Goal: Task Accomplishment & Management: Complete application form

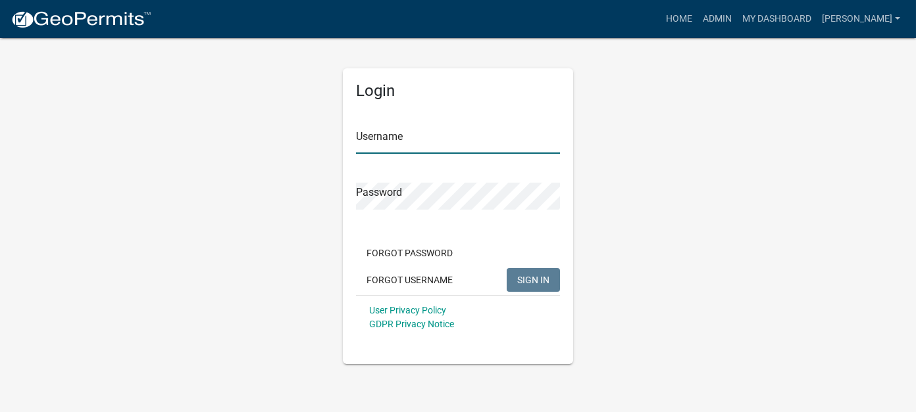
type input "[PERSON_NAME]"
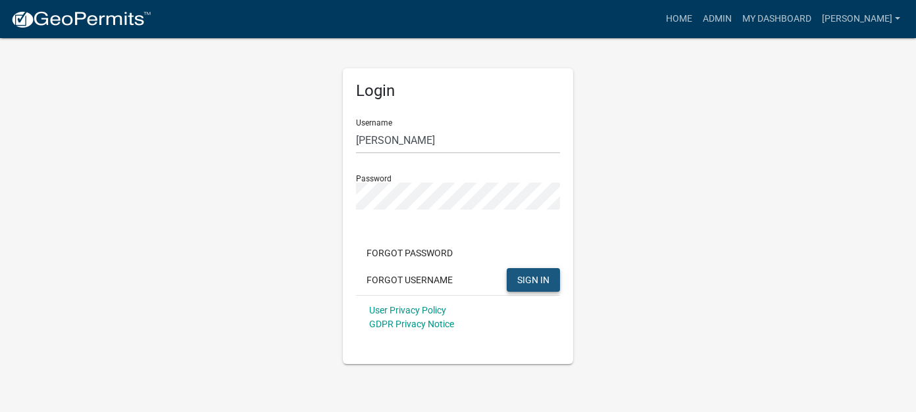
click at [528, 283] on span "SIGN IN" at bounding box center [533, 279] width 32 height 11
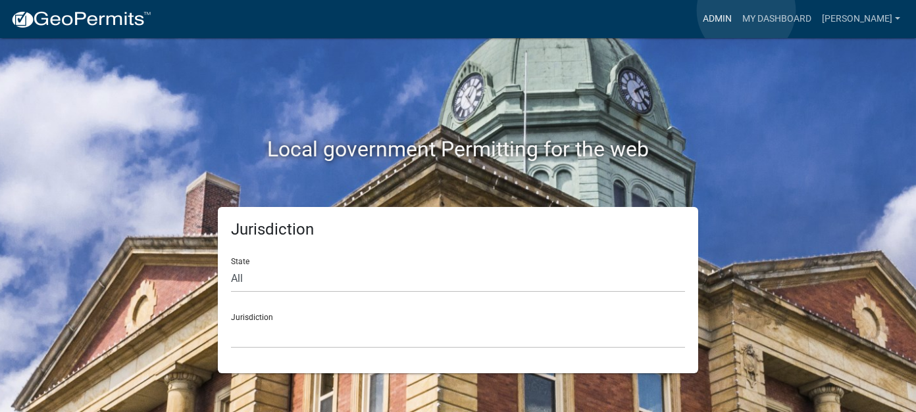
click at [737, 11] on link "Admin" at bounding box center [716, 19] width 39 height 25
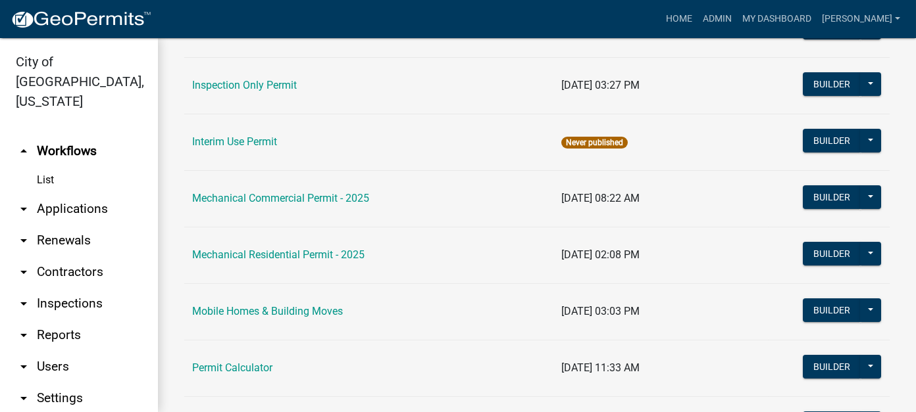
scroll to position [461, 0]
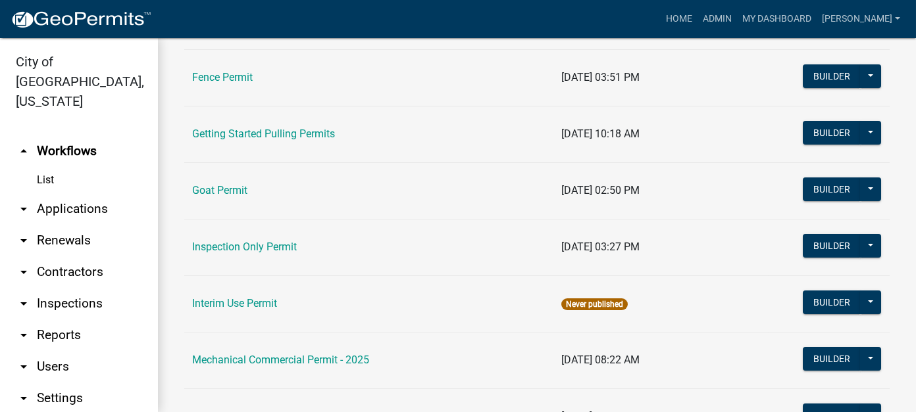
drag, startPoint x: 66, startPoint y: 314, endPoint x: 64, endPoint y: 304, distance: 10.7
click at [66, 320] on link "arrow_drop_down Reports" at bounding box center [79, 336] width 158 height 32
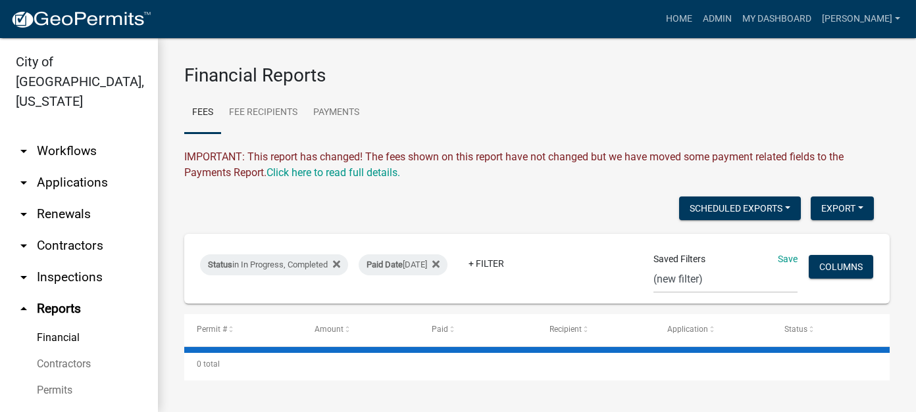
click at [67, 325] on link "Financial" at bounding box center [79, 338] width 158 height 26
click at [408, 265] on div "Paid Date Today" at bounding box center [403, 265] width 89 height 21
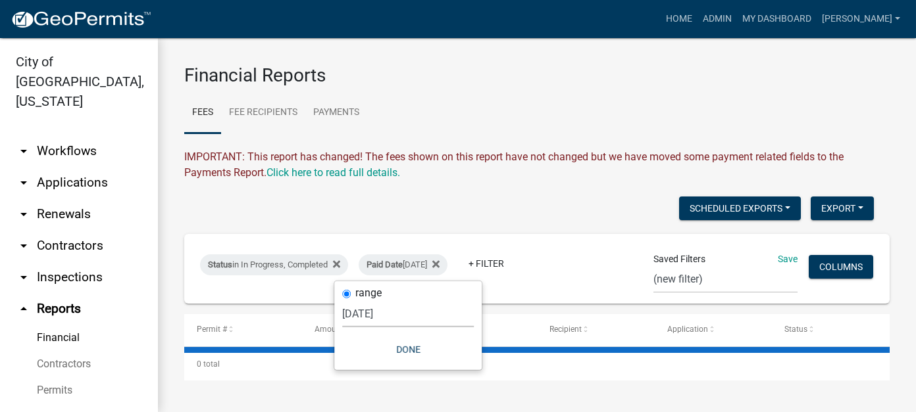
click at [377, 312] on select "Today Yesterday Current Week Previous Week Current Month Last Month Current Cal…" at bounding box center [408, 314] width 132 height 27
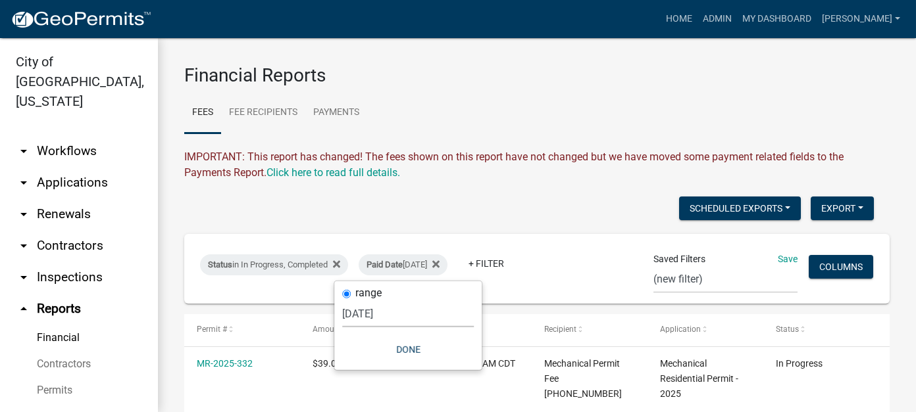
select select "previous_1_day"
click at [349, 301] on select "Today Yesterday Current Week Previous Week Current Month Last Month Current Cal…" at bounding box center [408, 314] width 132 height 27
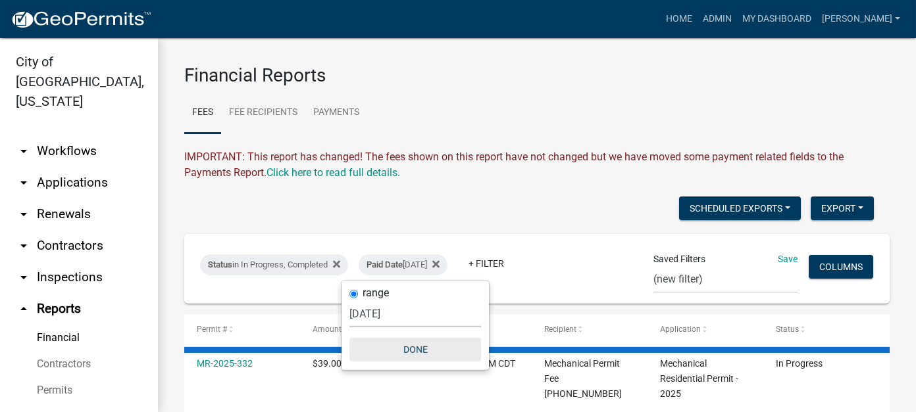
click at [420, 346] on button "Done" at bounding box center [415, 350] width 132 height 24
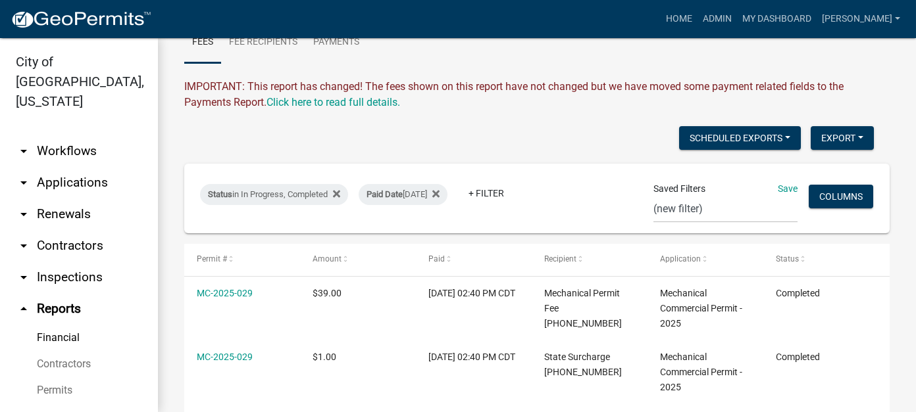
scroll to position [66, 0]
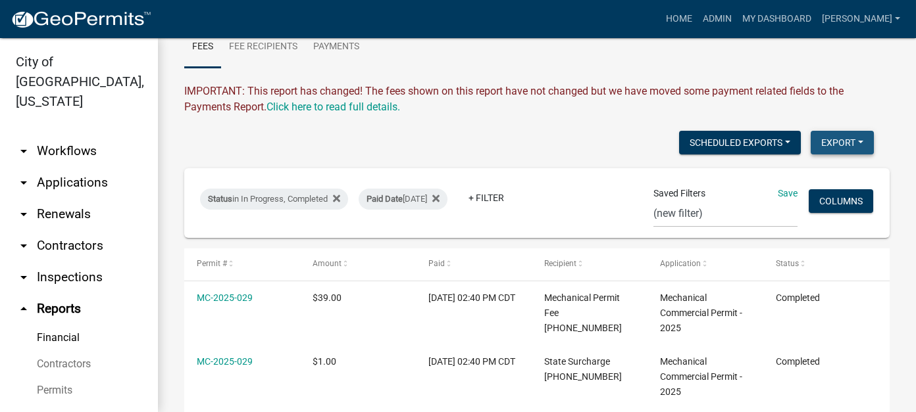
click at [818, 145] on button "Export" at bounding box center [842, 143] width 63 height 24
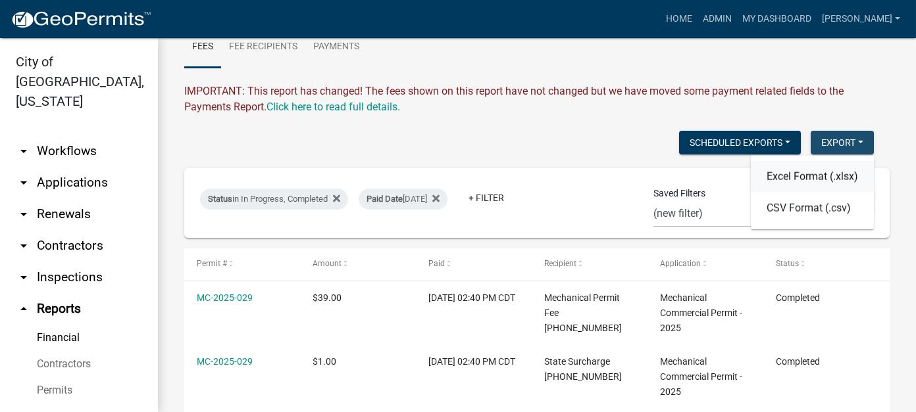
click at [812, 174] on button "Excel Format (.xlsx)" at bounding box center [812, 177] width 123 height 32
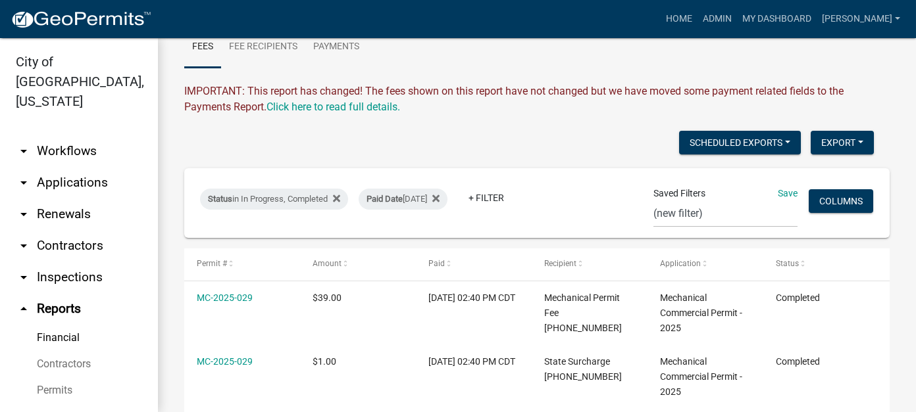
click at [66, 169] on link "arrow_drop_down Applications" at bounding box center [79, 183] width 158 height 32
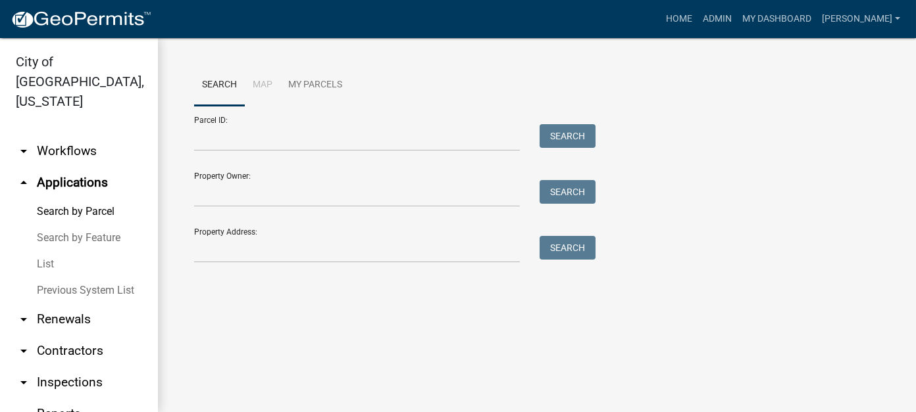
click at [34, 251] on link "List" at bounding box center [79, 264] width 158 height 26
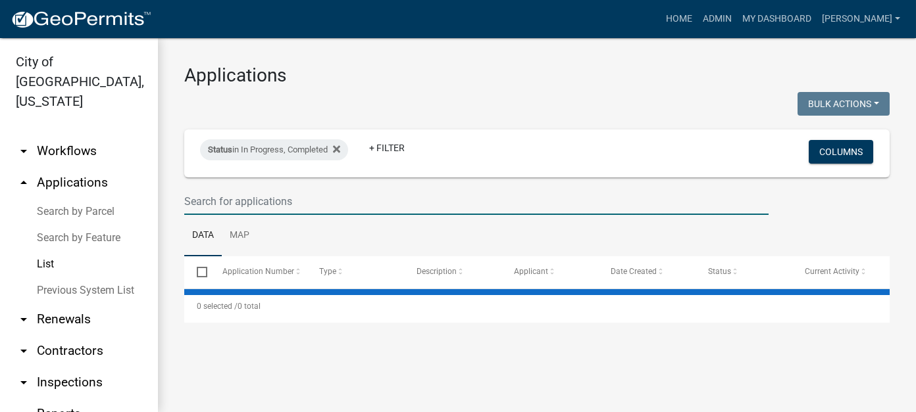
click at [239, 197] on input "text" at bounding box center [476, 201] width 584 height 27
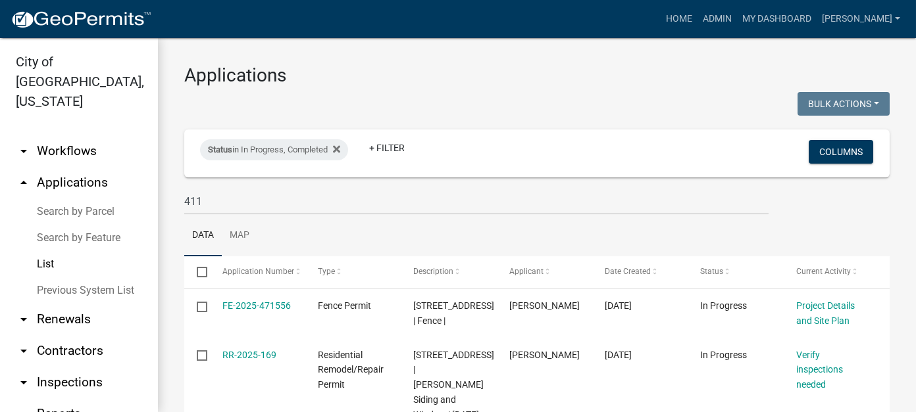
click at [49, 251] on link "List" at bounding box center [79, 264] width 158 height 26
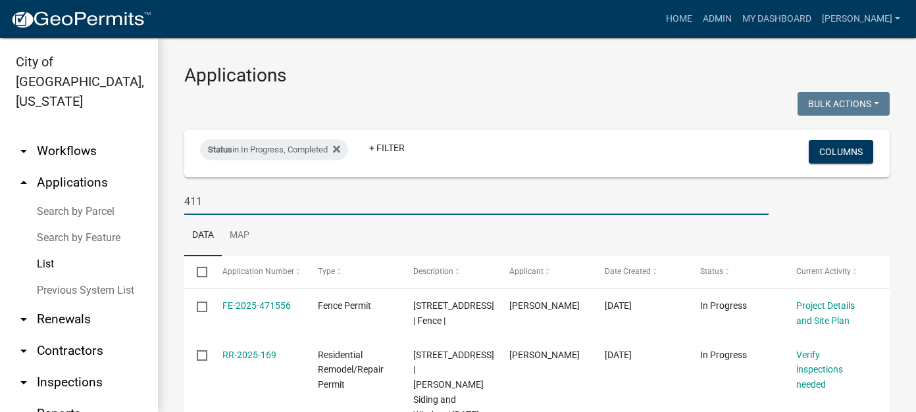
click at [218, 202] on input "411" at bounding box center [476, 201] width 584 height 27
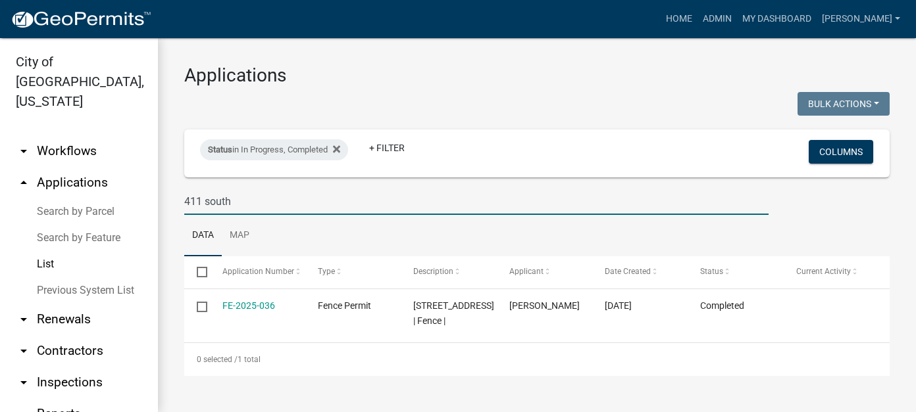
drag, startPoint x: 253, startPoint y: 203, endPoint x: 120, endPoint y: 197, distance: 133.0
click at [120, 197] on div "City of New Ulm, Minnesota arrow_drop_down Workflows List arrow_drop_up Applica…" at bounding box center [458, 225] width 916 height 374
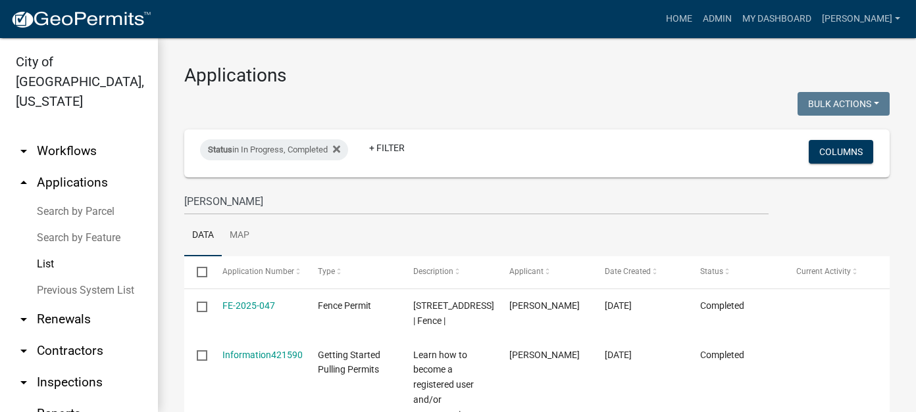
click at [44, 251] on link "List" at bounding box center [79, 264] width 158 height 26
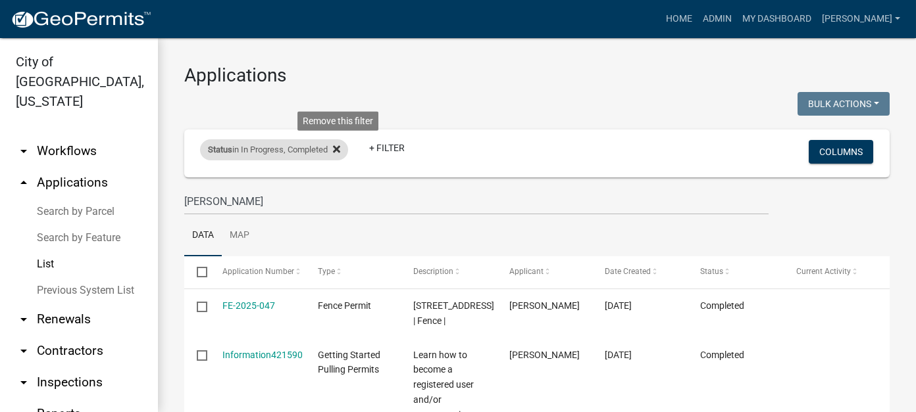
click at [340, 149] on icon at bounding box center [336, 148] width 7 height 7
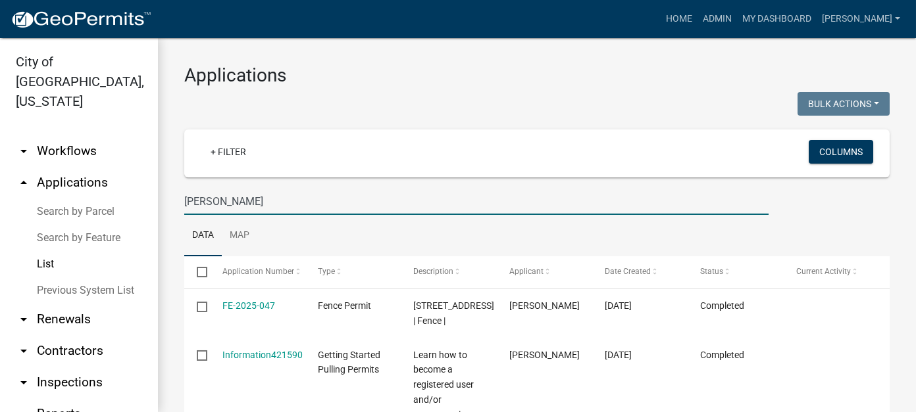
drag, startPoint x: 226, startPoint y: 202, endPoint x: 124, endPoint y: 187, distance: 103.1
click at [124, 187] on div "City of New Ulm, Minnesota arrow_drop_down Workflows List arrow_drop_up Applica…" at bounding box center [458, 225] width 916 height 374
type input "411"
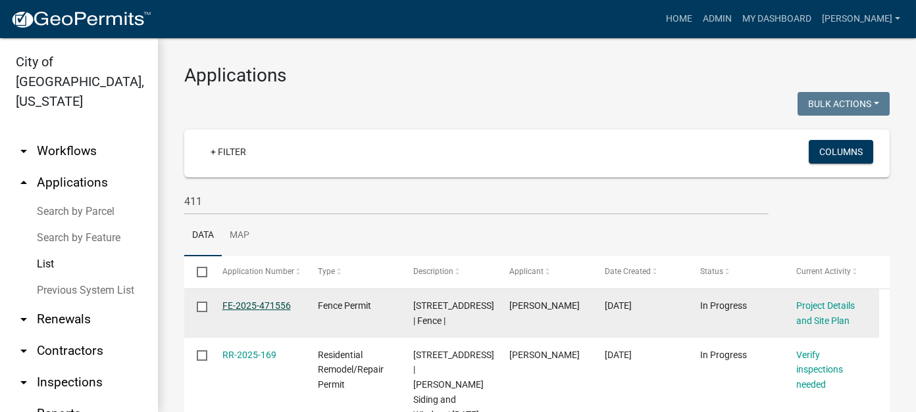
click at [273, 308] on link "FE-2025-471556" at bounding box center [256, 306] width 68 height 11
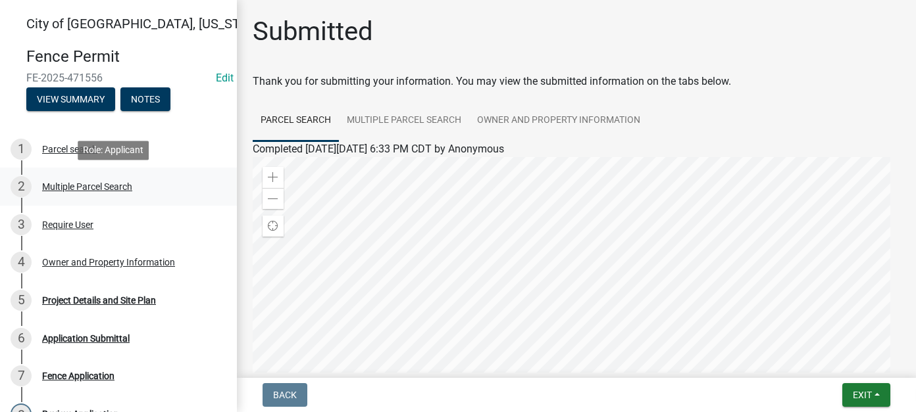
click at [81, 185] on div "Multiple Parcel Search" at bounding box center [87, 186] width 90 height 9
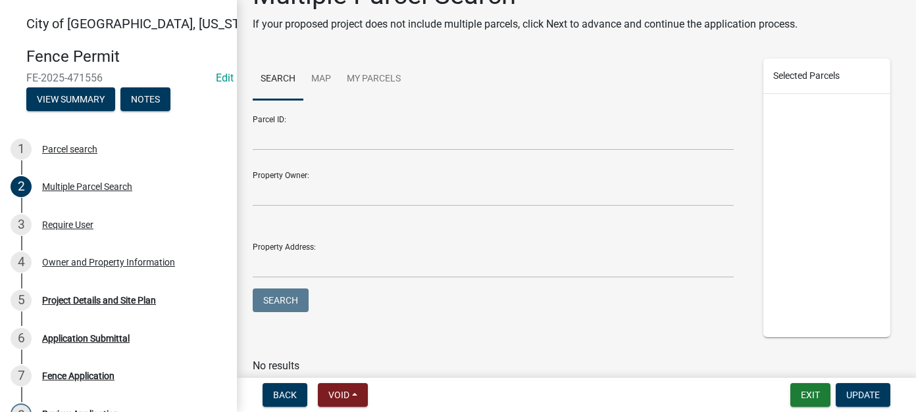
scroll to position [88, 0]
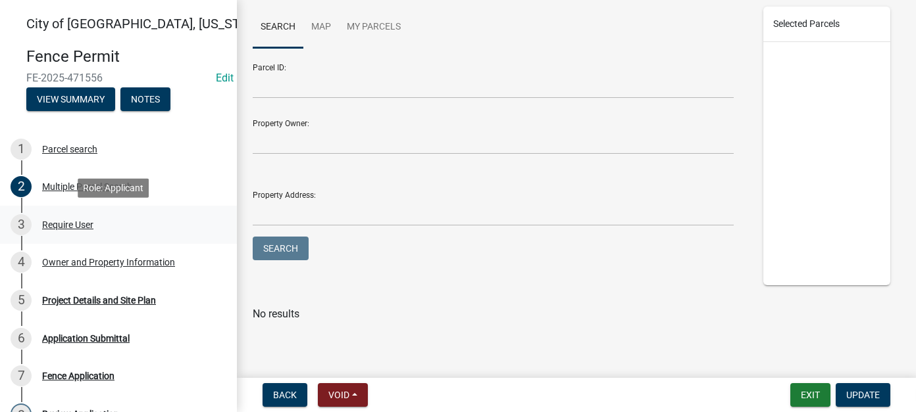
click at [71, 230] on div "3 Require User" at bounding box center [113, 224] width 205 height 21
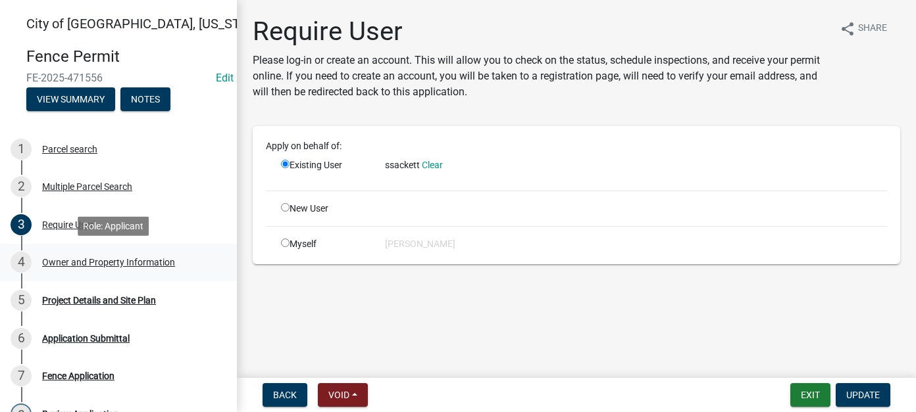
click at [82, 262] on div "Owner and Property Information" at bounding box center [108, 262] width 133 height 9
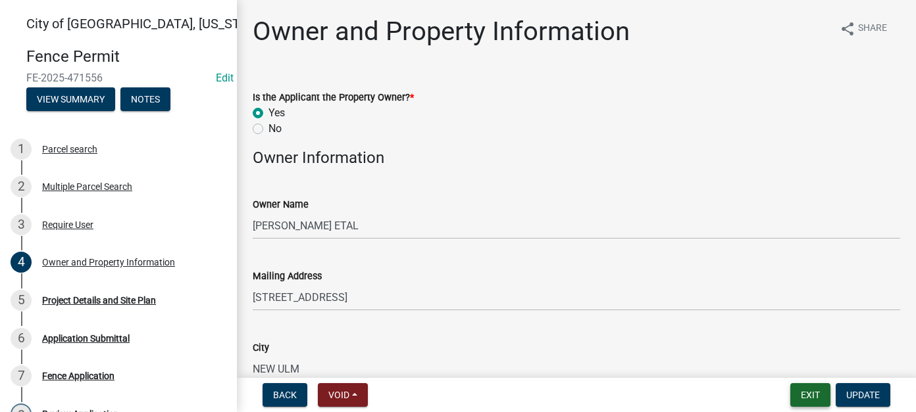
click at [798, 393] on button "Exit" at bounding box center [810, 396] width 40 height 24
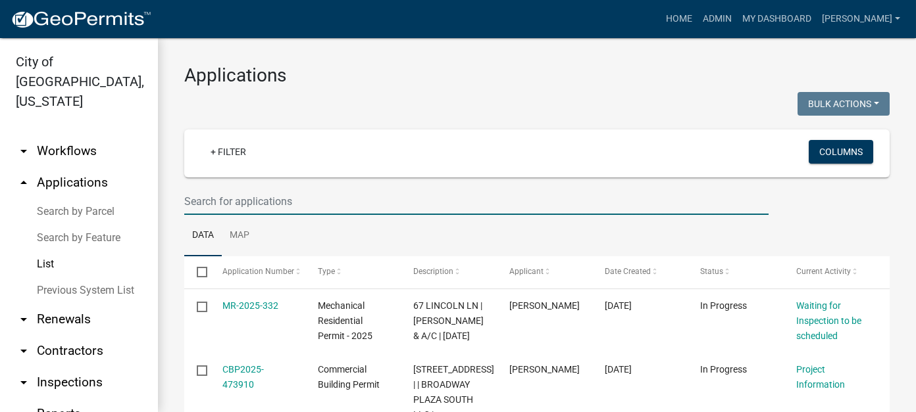
click at [270, 214] on input "text" at bounding box center [476, 201] width 584 height 27
type input "james"
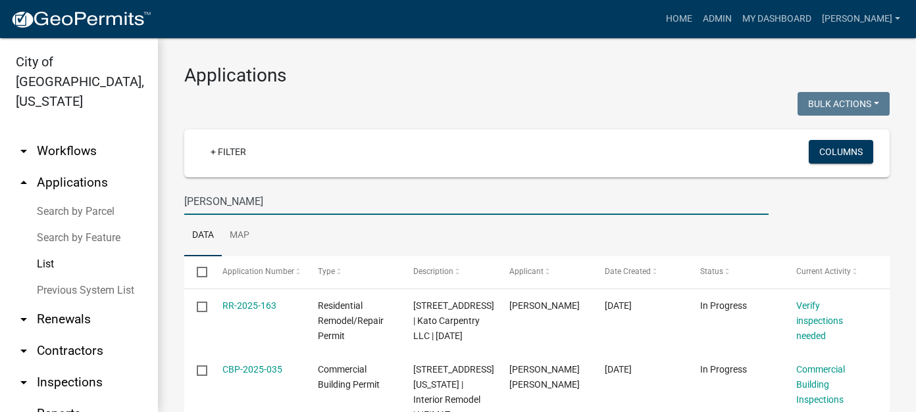
drag, startPoint x: 232, startPoint y: 202, endPoint x: 148, endPoint y: 197, distance: 84.3
click at [148, 197] on div "City of New Ulm, Minnesota arrow_drop_down Workflows List arrow_drop_up Applica…" at bounding box center [458, 225] width 916 height 374
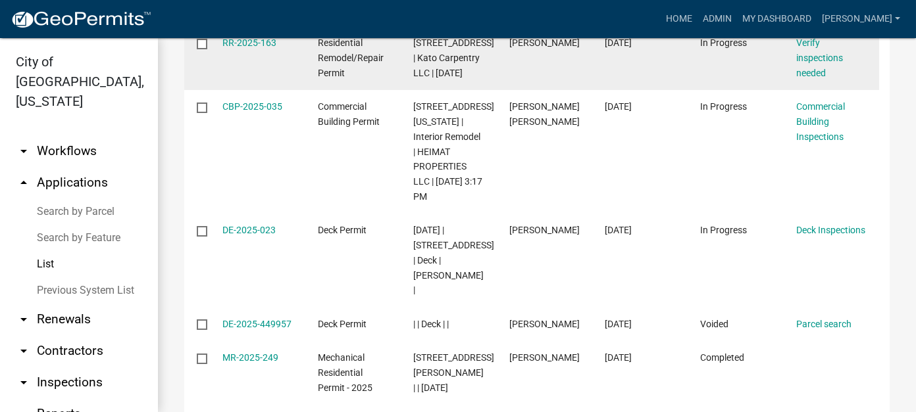
scroll to position [329, 0]
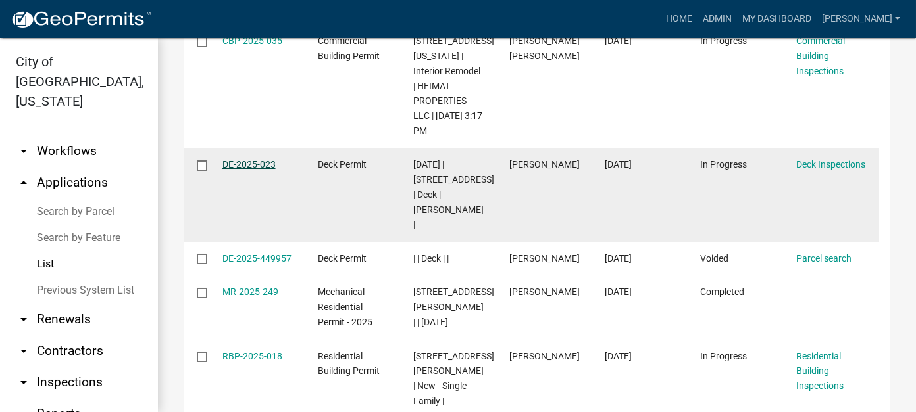
click at [249, 170] on link "DE-2025-023" at bounding box center [248, 164] width 53 height 11
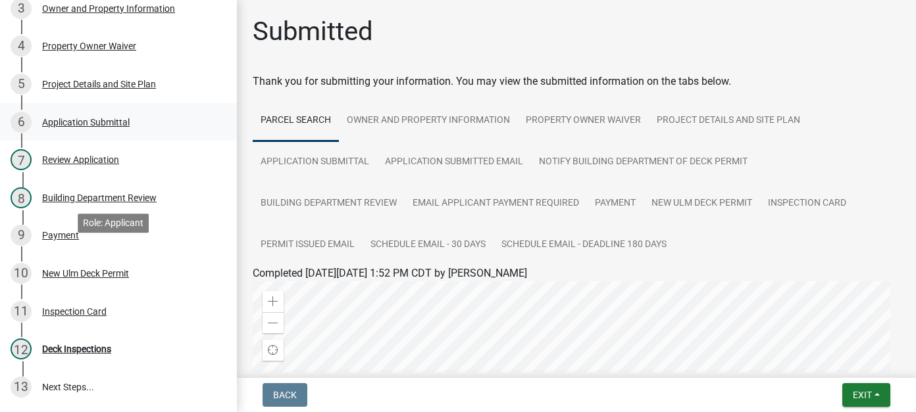
scroll to position [329, 0]
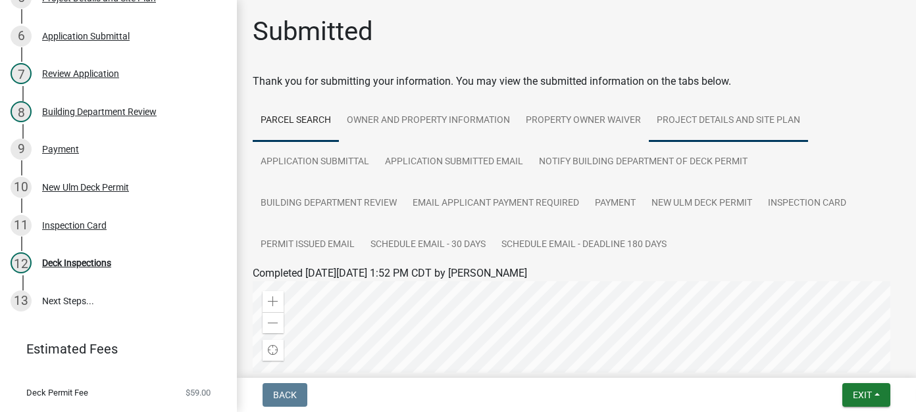
click at [709, 124] on link "Project Details and Site Plan" at bounding box center [728, 121] width 159 height 42
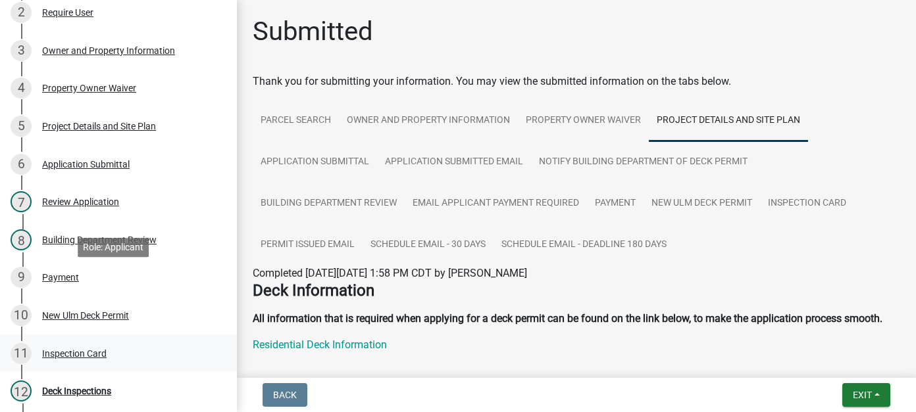
scroll to position [197, 0]
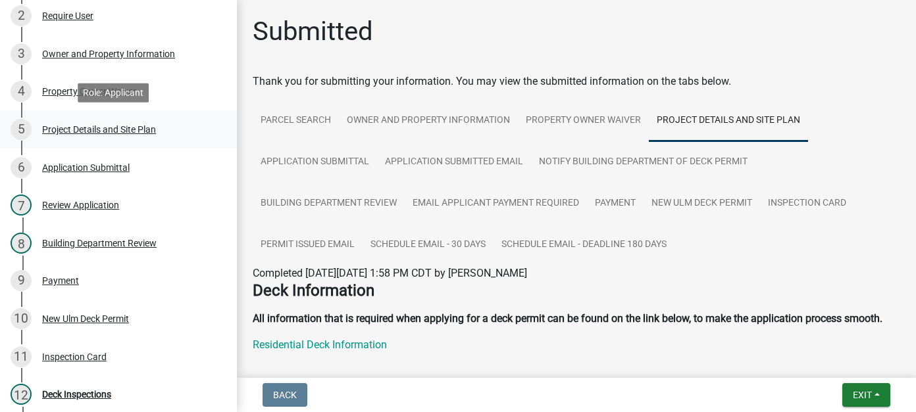
click at [80, 128] on div "Project Details and Site Plan" at bounding box center [99, 129] width 114 height 9
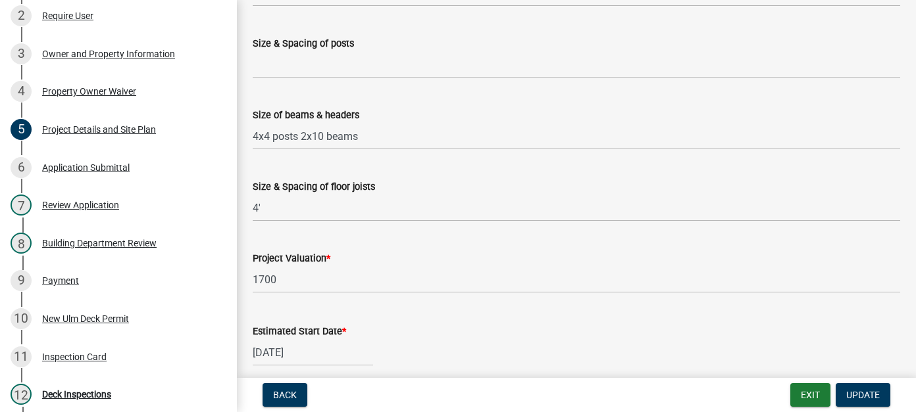
scroll to position [909, 0]
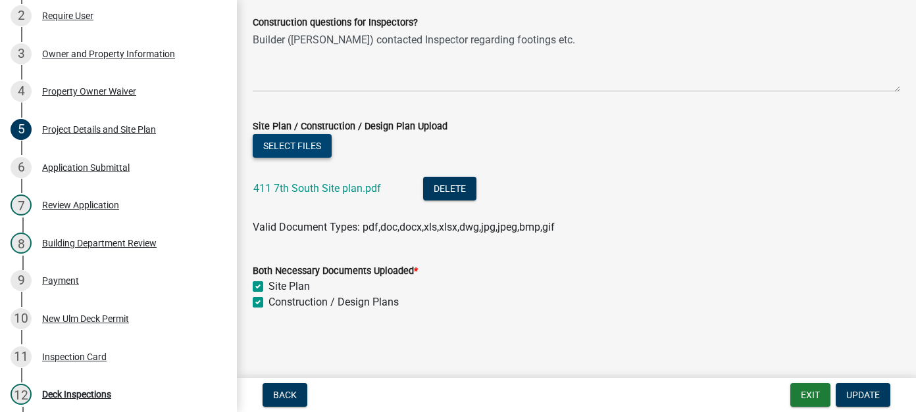
click at [309, 145] on button "Select files" at bounding box center [292, 146] width 79 height 24
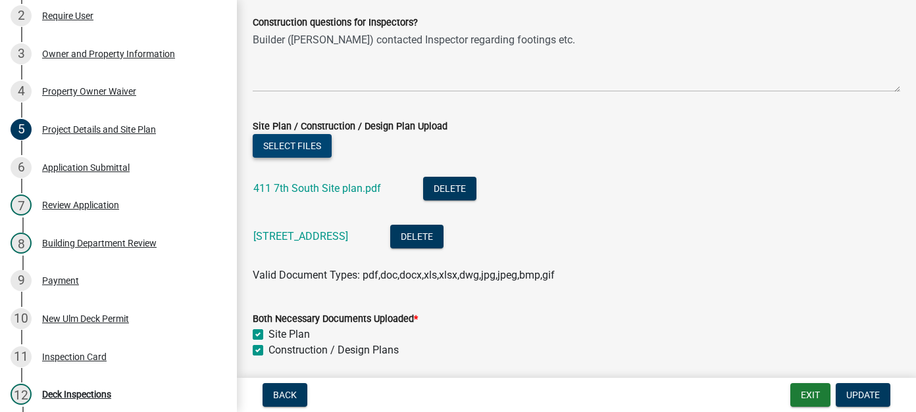
click at [302, 151] on button "Select files" at bounding box center [292, 146] width 79 height 24
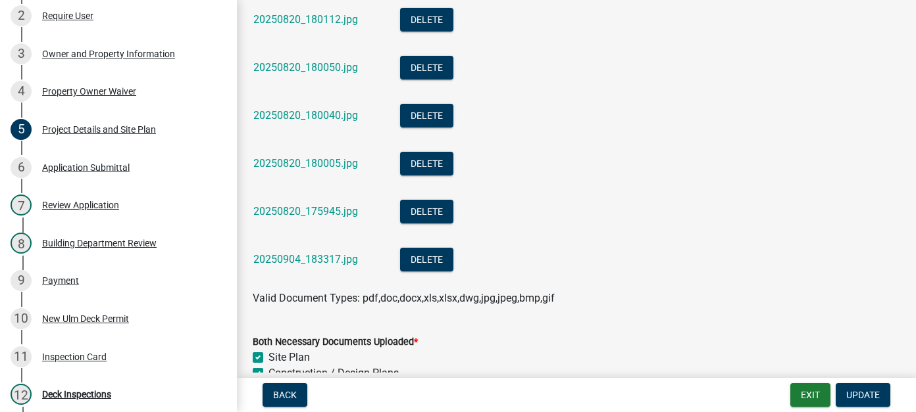
scroll to position [2109, 0]
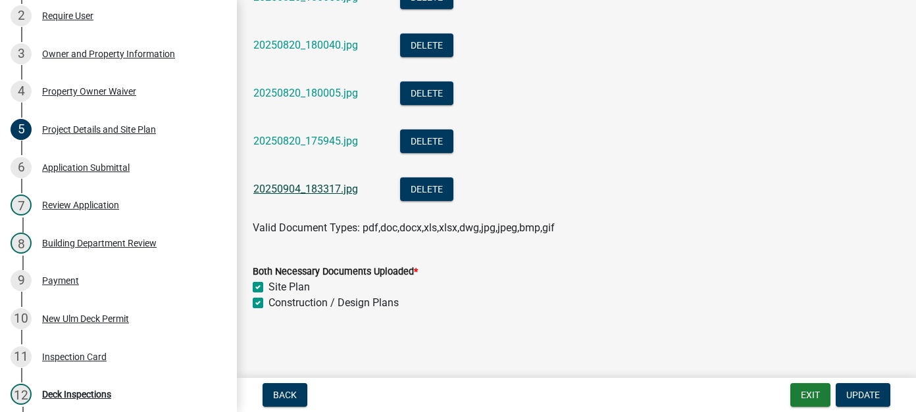
click at [310, 190] on link "20250904_183317.jpg" at bounding box center [305, 189] width 105 height 12
click at [332, 138] on link "20250820_175945.jpg" at bounding box center [305, 141] width 105 height 12
click at [337, 95] on link "20250820_180005.jpg" at bounding box center [305, 93] width 105 height 12
click at [297, 47] on link "20250820_180040.jpg" at bounding box center [305, 45] width 105 height 12
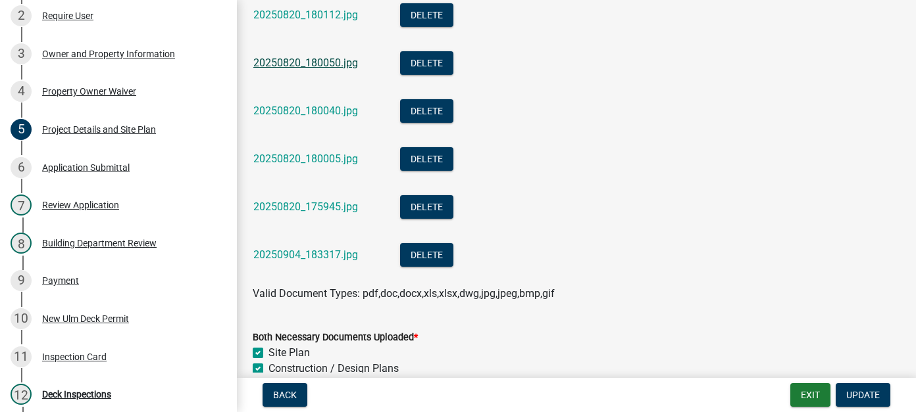
click at [327, 61] on link "20250820_180050.jpg" at bounding box center [305, 63] width 105 height 12
click at [326, 16] on link "20250820_180112.jpg" at bounding box center [305, 15] width 105 height 12
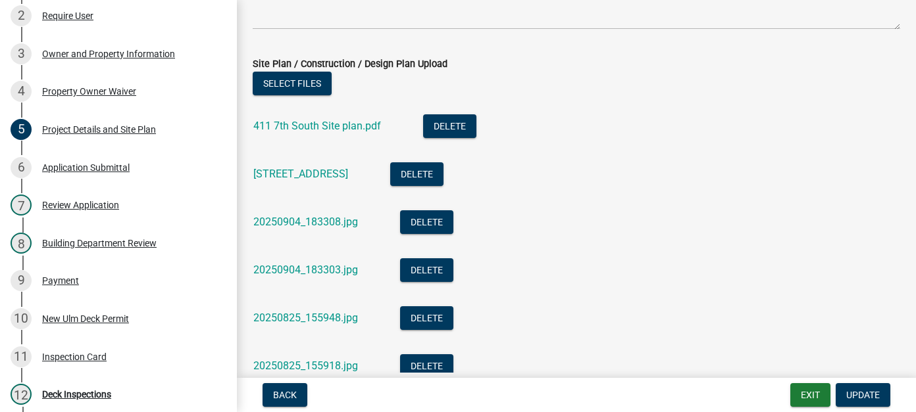
scroll to position [990, 0]
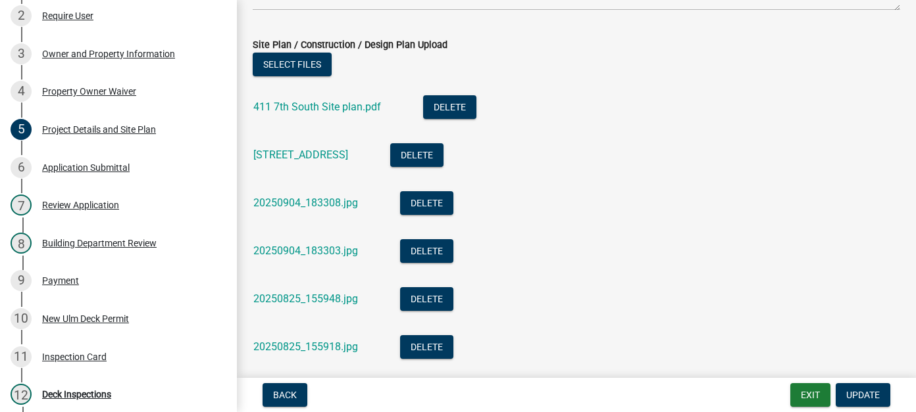
click at [327, 98] on div "411 7th South Site plan.pdf" at bounding box center [327, 108] width 149 height 27
click at [325, 107] on link "411 7th South Site plan.pdf" at bounding box center [317, 107] width 128 height 12
click at [301, 156] on link "[STREET_ADDRESS]" at bounding box center [300, 155] width 95 height 12
click at [829, 122] on li "411 7th South Site plan.pdf Delete" at bounding box center [576, 109] width 647 height 48
click at [312, 207] on link "20250904_183308.jpg" at bounding box center [305, 203] width 105 height 12
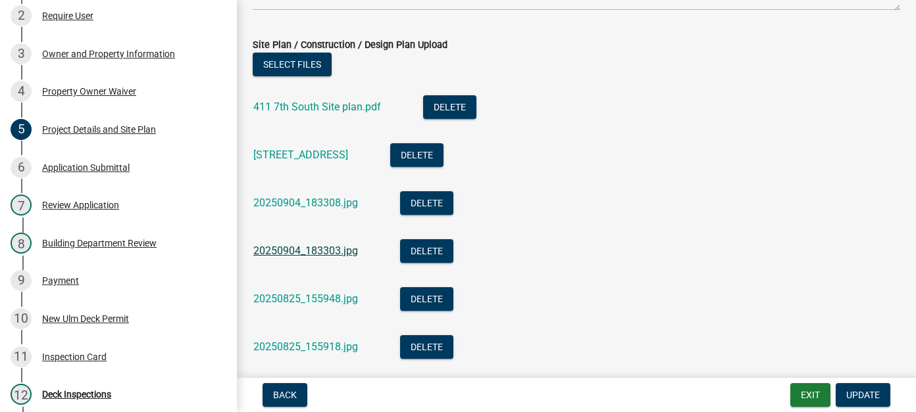
click at [316, 249] on link "20250904_183303.jpg" at bounding box center [305, 251] width 105 height 12
click at [316, 302] on link "20250825_155948.jpg" at bounding box center [305, 299] width 105 height 12
click at [346, 349] on link "20250825_155918.jpg" at bounding box center [305, 347] width 105 height 12
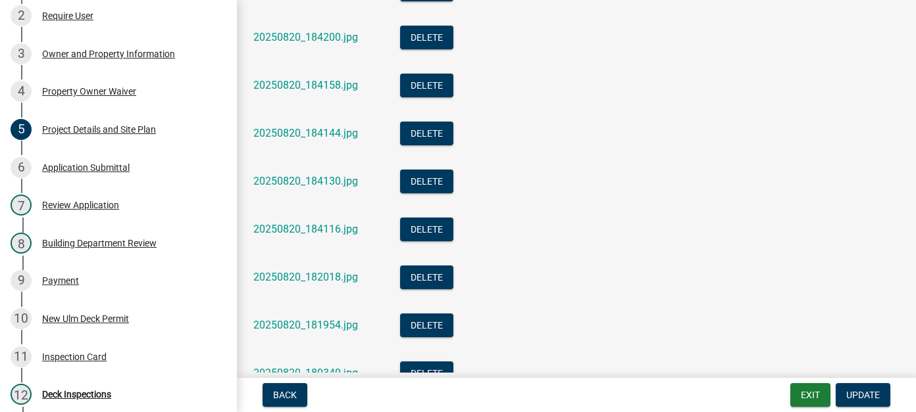
scroll to position [1319, 0]
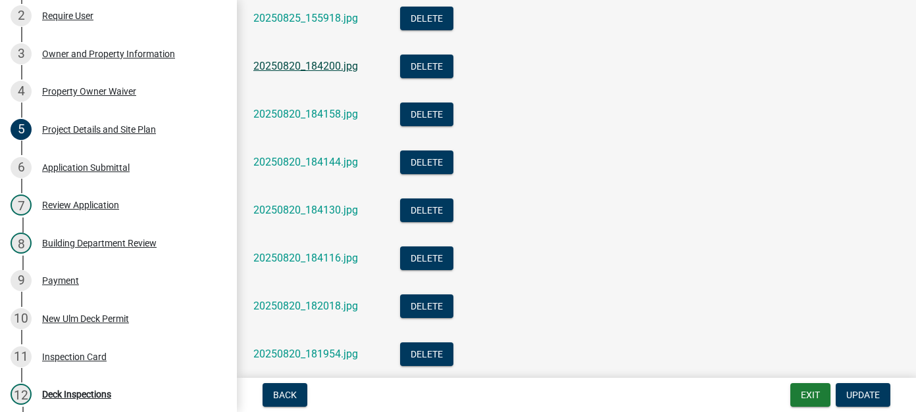
click at [337, 70] on link "20250820_184200.jpg" at bounding box center [305, 66] width 105 height 12
click at [339, 112] on link "20250820_184158.jpg" at bounding box center [305, 114] width 105 height 12
click at [336, 162] on link "20250820_184144.jpg" at bounding box center [305, 162] width 105 height 12
click at [339, 211] on link "20250820_184130.jpg" at bounding box center [305, 210] width 105 height 12
click at [330, 262] on link "20250820_184116.jpg" at bounding box center [305, 258] width 105 height 12
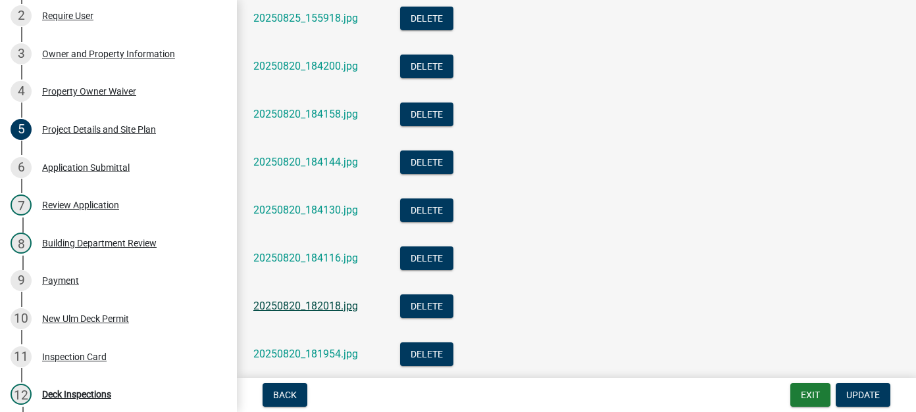
click at [328, 305] on link "20250820_182018.jpg" at bounding box center [305, 306] width 105 height 12
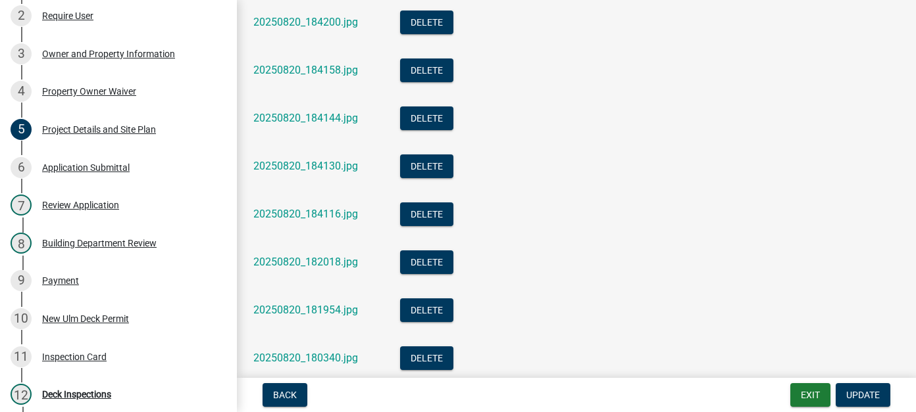
scroll to position [1385, 0]
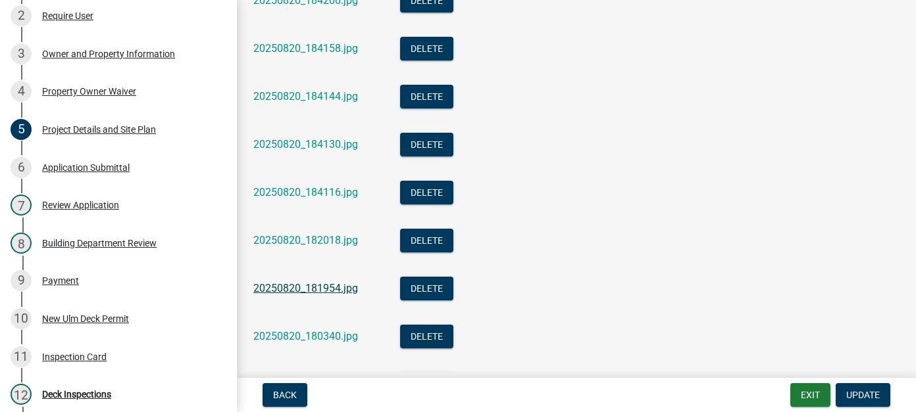
click at [322, 293] on link "20250820_181954.jpg" at bounding box center [305, 288] width 105 height 12
click at [332, 334] on link "20250820_180340.jpg" at bounding box center [305, 336] width 105 height 12
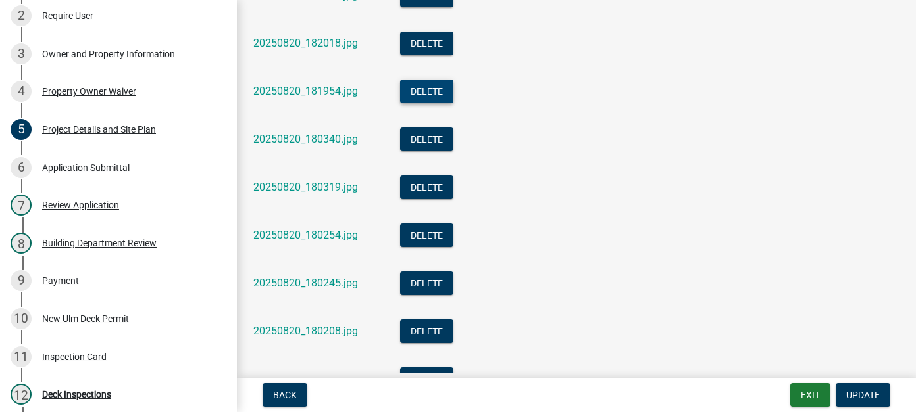
scroll to position [1648, 0]
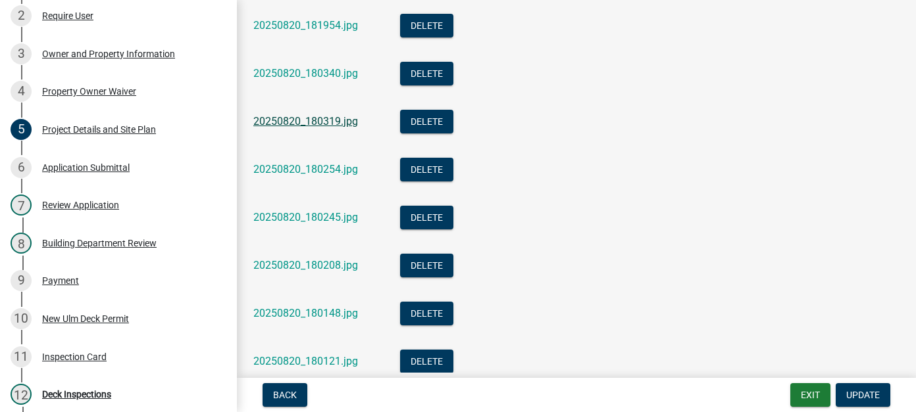
click at [334, 120] on link "20250820_180319.jpg" at bounding box center [305, 121] width 105 height 12
click at [313, 168] on link "20250820_180254.jpg" at bounding box center [305, 169] width 105 height 12
click at [314, 215] on link "20250820_180245.jpg" at bounding box center [305, 217] width 105 height 12
click at [303, 268] on link "20250820_180208.jpg" at bounding box center [305, 265] width 105 height 12
click at [328, 316] on link "20250820_180148.jpg" at bounding box center [305, 313] width 105 height 12
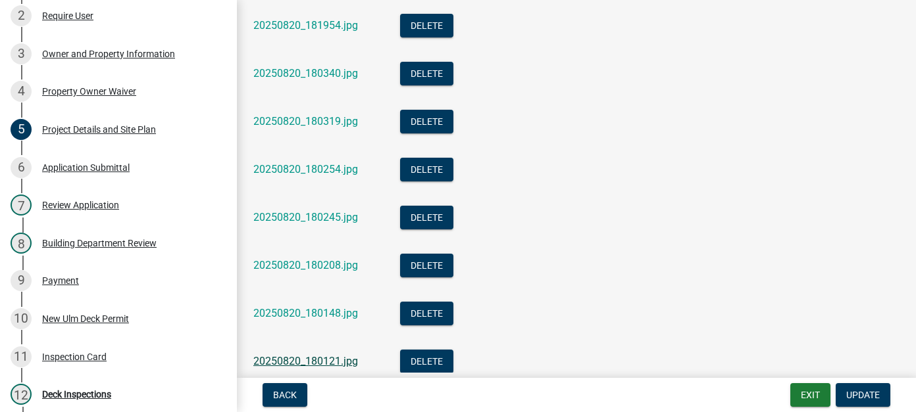
click at [293, 362] on link "20250820_180121.jpg" at bounding box center [305, 361] width 105 height 12
click at [336, 313] on link "20250820_180148.jpg" at bounding box center [305, 313] width 105 height 12
click at [311, 355] on link "20250820_180121.jpg" at bounding box center [305, 361] width 105 height 12
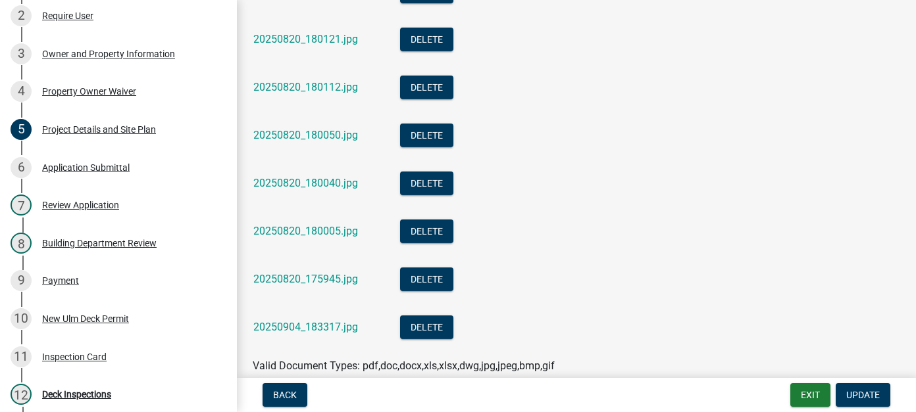
scroll to position [1977, 0]
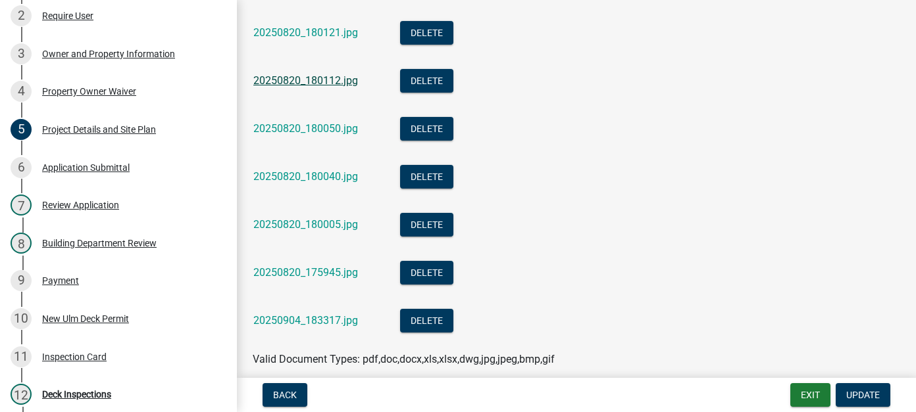
click at [337, 76] on link "20250820_180112.jpg" at bounding box center [305, 80] width 105 height 12
click at [328, 269] on link "20250820_175945.jpg" at bounding box center [305, 272] width 105 height 12
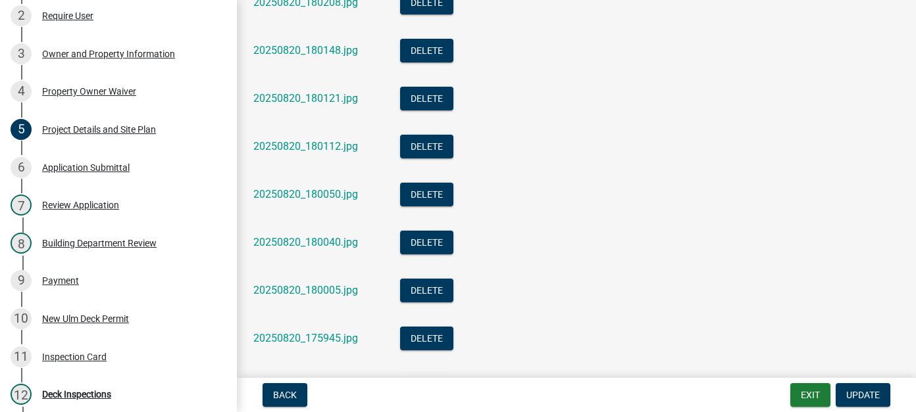
scroll to position [2109, 0]
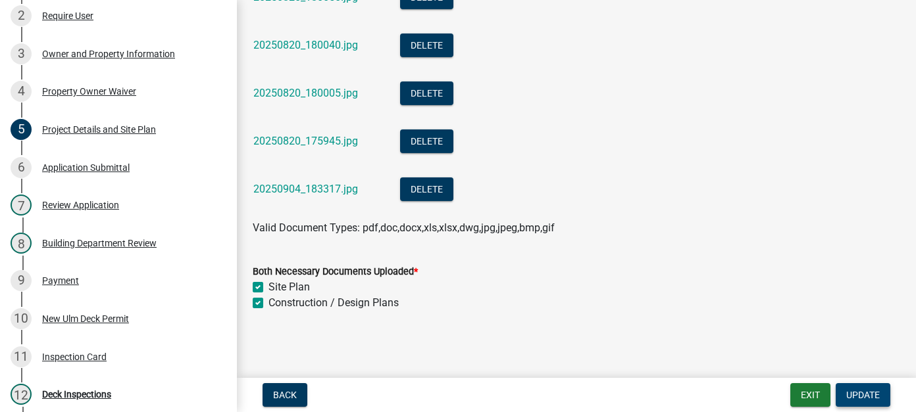
click at [862, 399] on span "Update" at bounding box center [863, 395] width 34 height 11
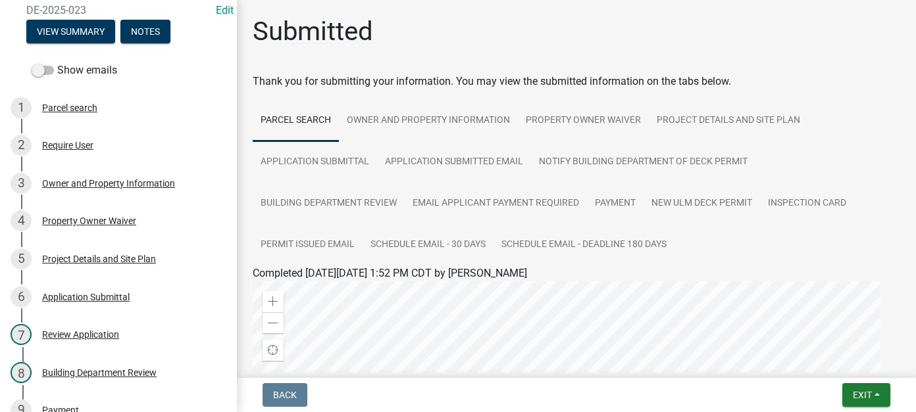
scroll to position [0, 0]
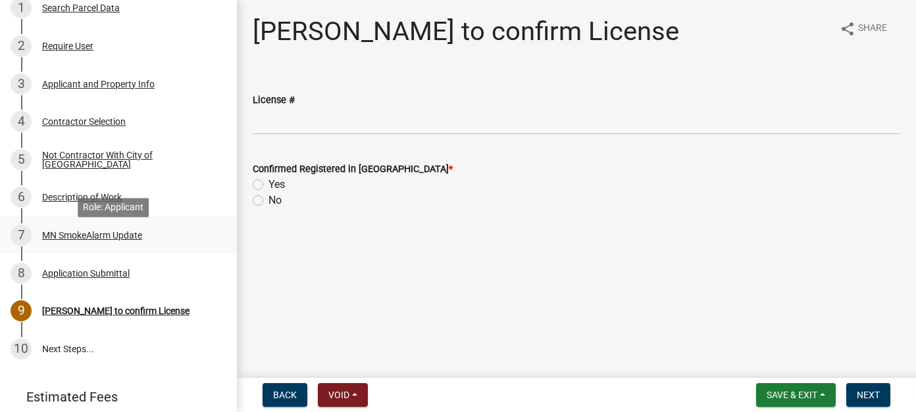
scroll to position [197, 0]
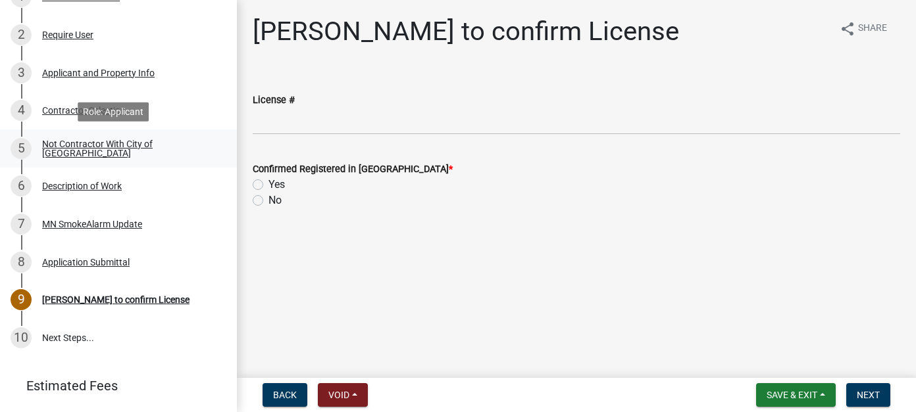
click at [161, 149] on div "Not Contractor With City of [GEOGRAPHIC_DATA]" at bounding box center [129, 148] width 174 height 18
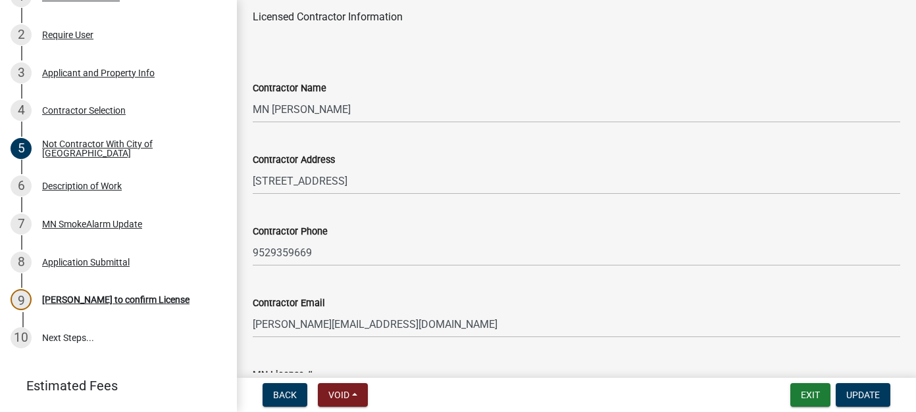
scroll to position [264, 0]
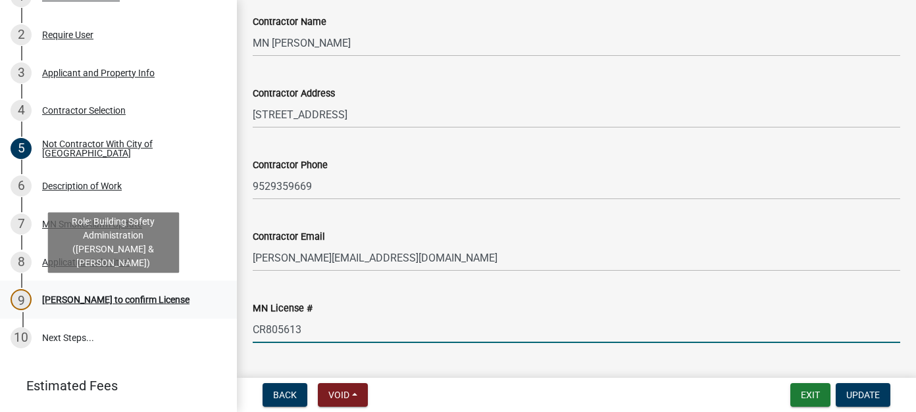
drag, startPoint x: 308, startPoint y: 297, endPoint x: 211, endPoint y: 287, distance: 97.9
click at [211, 287] on div "City of New Ulm, Minnesota Residential Remodel/Repair Permit RR-2025-473904 Edi…" at bounding box center [458, 206] width 916 height 412
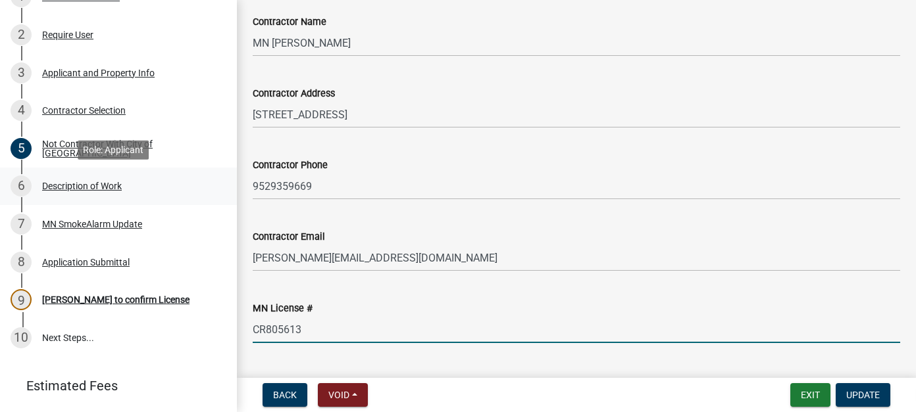
click at [120, 188] on div "Description of Work" at bounding box center [82, 186] width 80 height 9
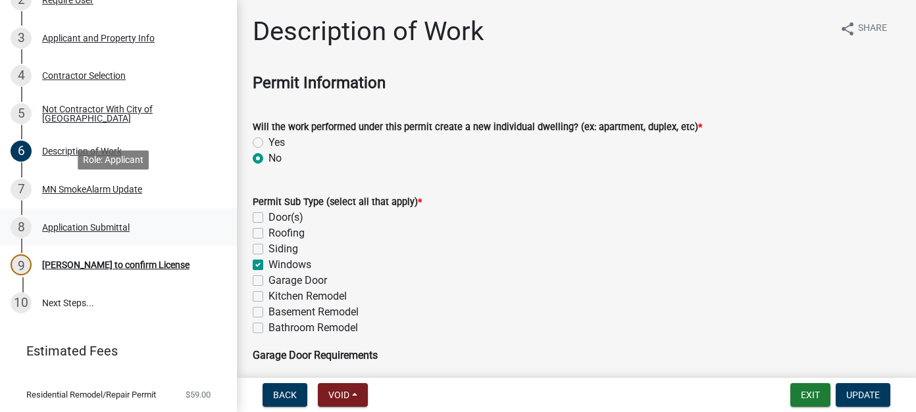
scroll to position [263, 0]
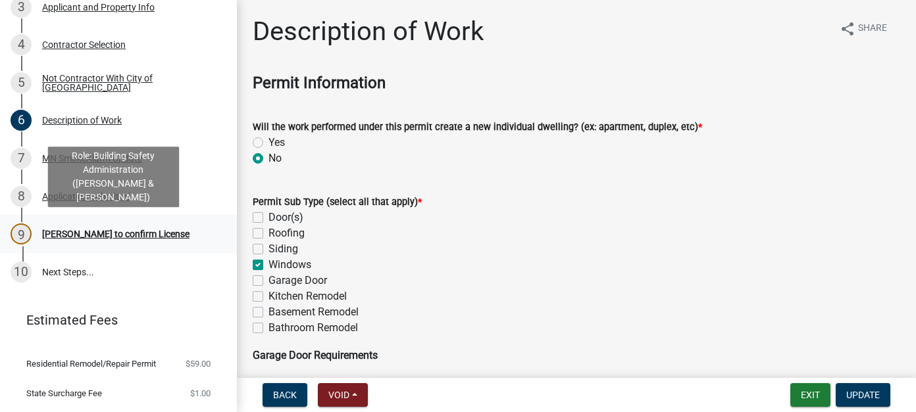
click at [132, 234] on div "Beth to confirm License" at bounding box center [115, 234] width 147 height 9
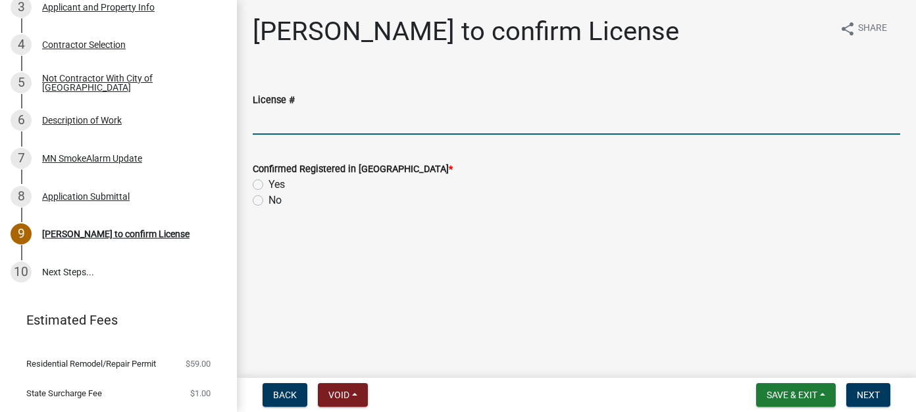
click at [313, 120] on input "License #" at bounding box center [576, 121] width 647 height 27
paste input "CR805613"
type input "CR805613"
click at [268, 185] on label "Yes" at bounding box center [276, 185] width 16 height 16
click at [268, 185] on input "Yes" at bounding box center [272, 181] width 9 height 9
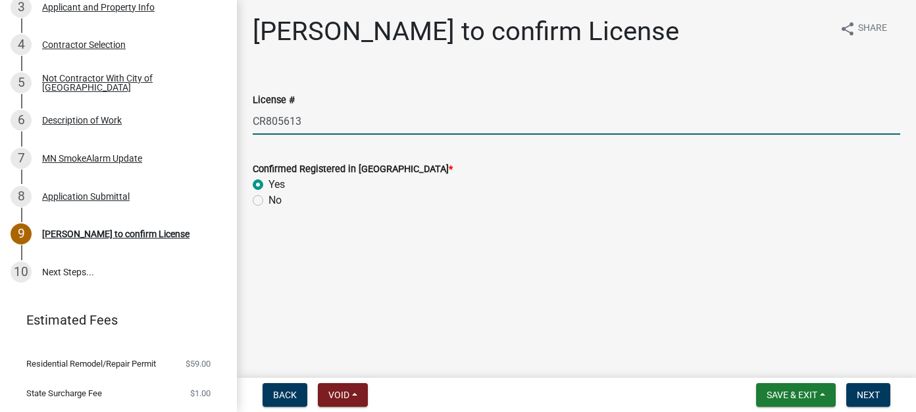
radio input "true"
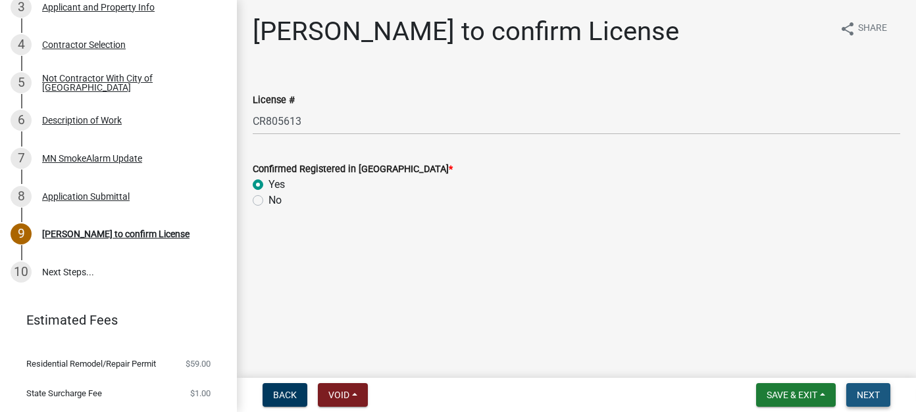
click at [869, 394] on span "Next" at bounding box center [868, 395] width 23 height 11
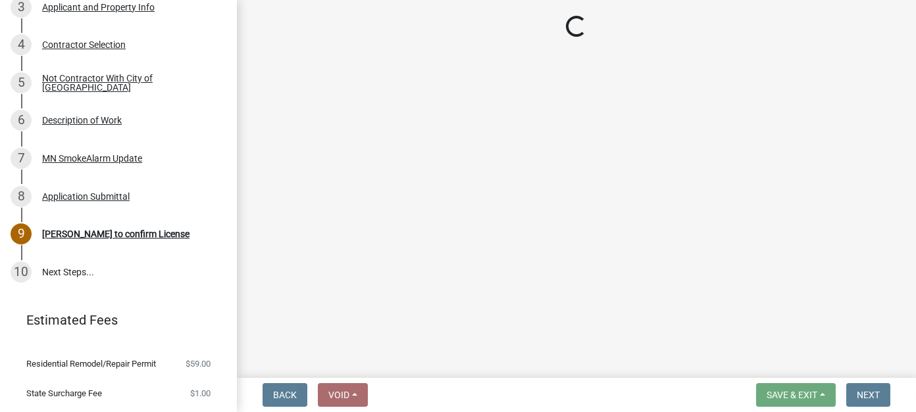
scroll to position [414, 0]
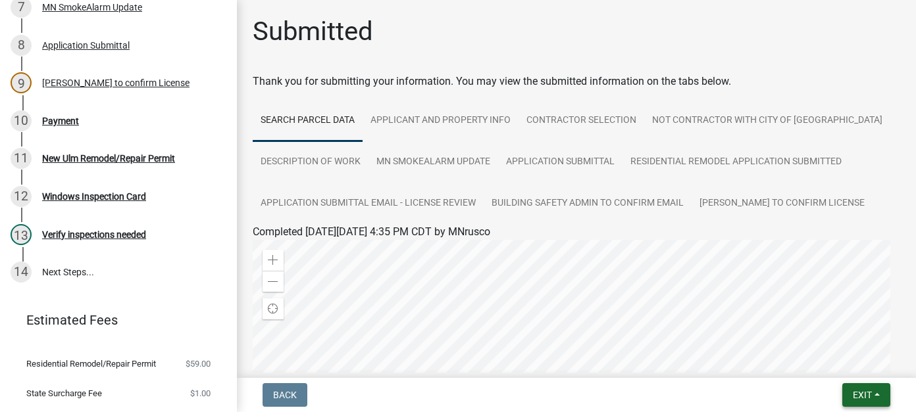
click at [880, 393] on button "Exit" at bounding box center [866, 396] width 48 height 24
click at [842, 368] on button "Save & Exit" at bounding box center [837, 361] width 105 height 32
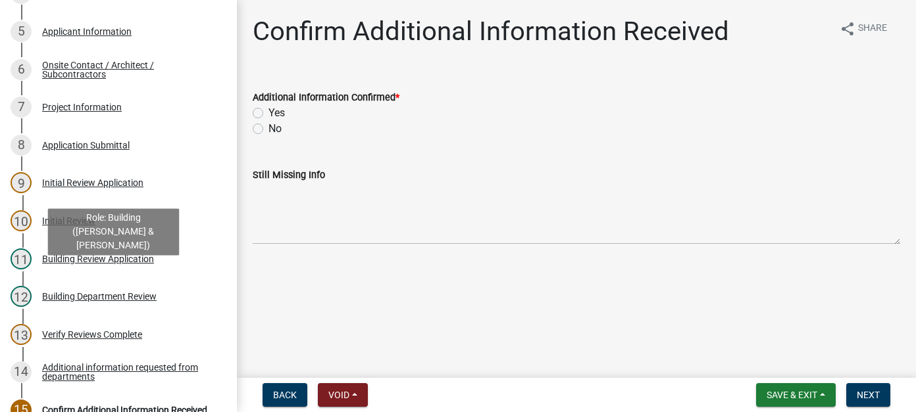
scroll to position [329, 0]
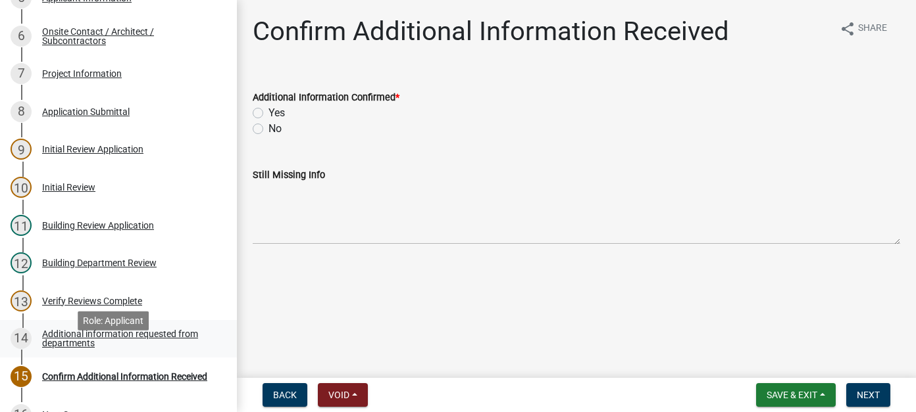
click at [86, 348] on div "Additional information requested from departments" at bounding box center [129, 339] width 174 height 18
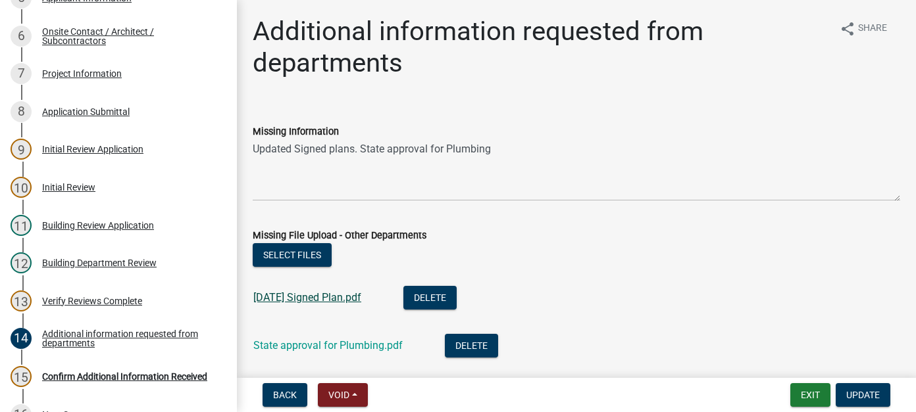
click at [278, 296] on link "6-11-25 Signed Plan.pdf" at bounding box center [307, 297] width 108 height 12
click at [374, 344] on link "State approval for Plumbing.pdf" at bounding box center [327, 345] width 149 height 12
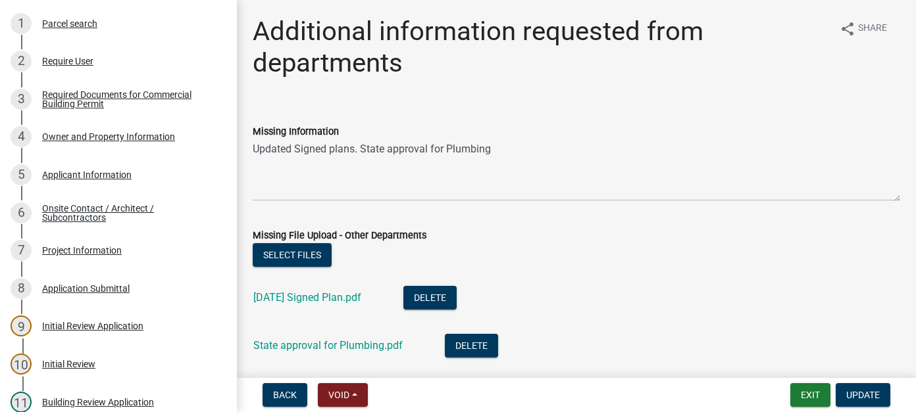
scroll to position [0, 0]
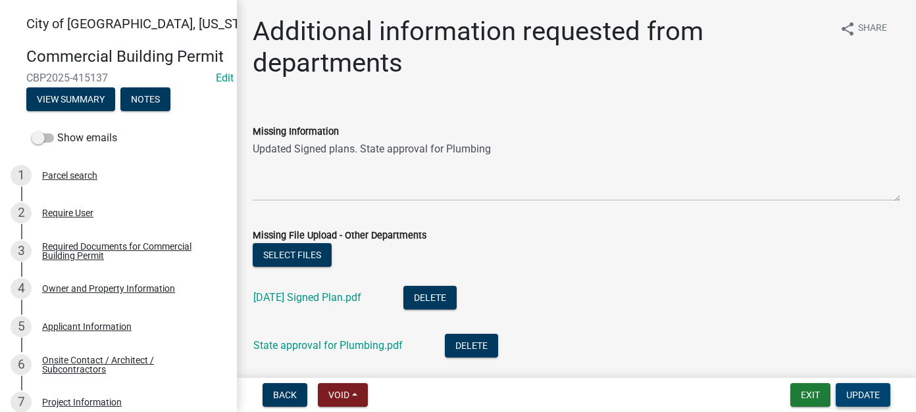
drag, startPoint x: 870, startPoint y: 397, endPoint x: 864, endPoint y: 395, distance: 6.9
click at [870, 397] on span "Update" at bounding box center [863, 395] width 34 height 11
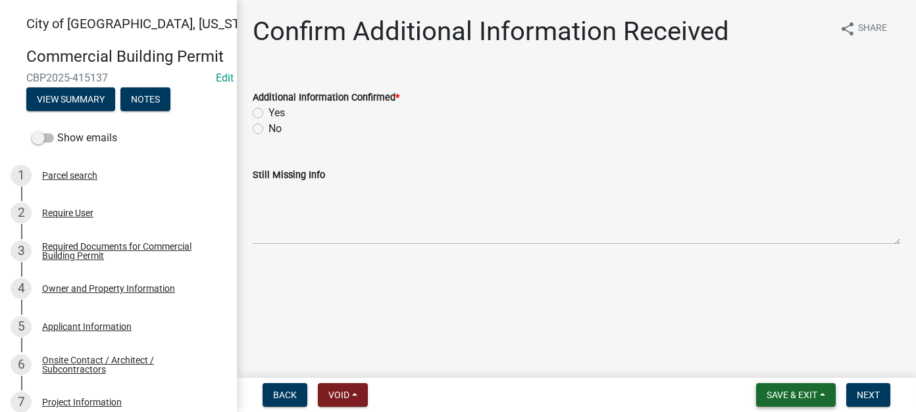
drag, startPoint x: 761, startPoint y: 386, endPoint x: 751, endPoint y: 376, distance: 14.0
click at [761, 386] on button "Save & Exit" at bounding box center [796, 396] width 80 height 24
click at [778, 366] on button "Save & Exit" at bounding box center [782, 361] width 105 height 32
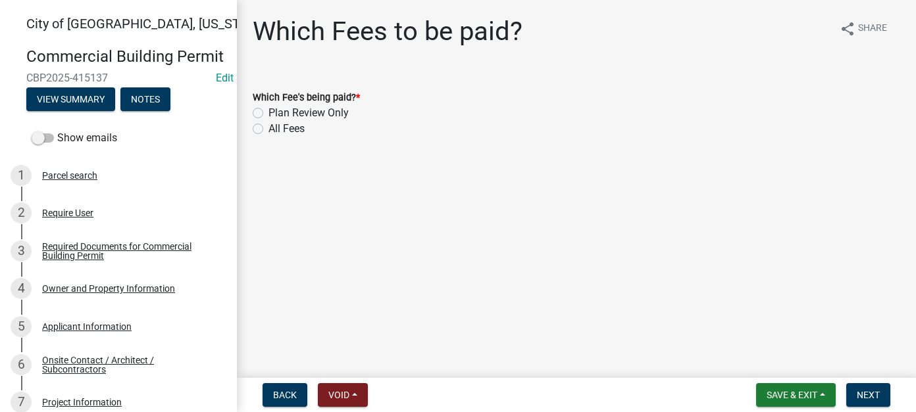
click at [268, 130] on label "All Fees" at bounding box center [286, 129] width 36 height 16
click at [268, 130] on input "All Fees" at bounding box center [272, 125] width 9 height 9
radio input "true"
click at [864, 403] on button "Next" at bounding box center [868, 396] width 44 height 24
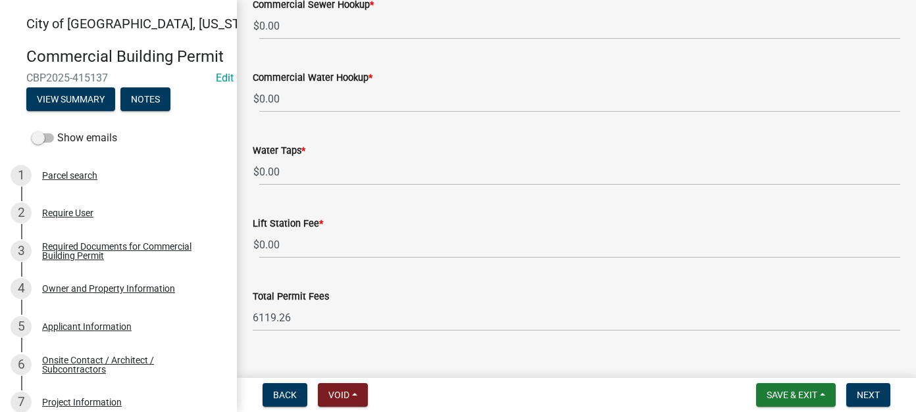
scroll to position [1362, 0]
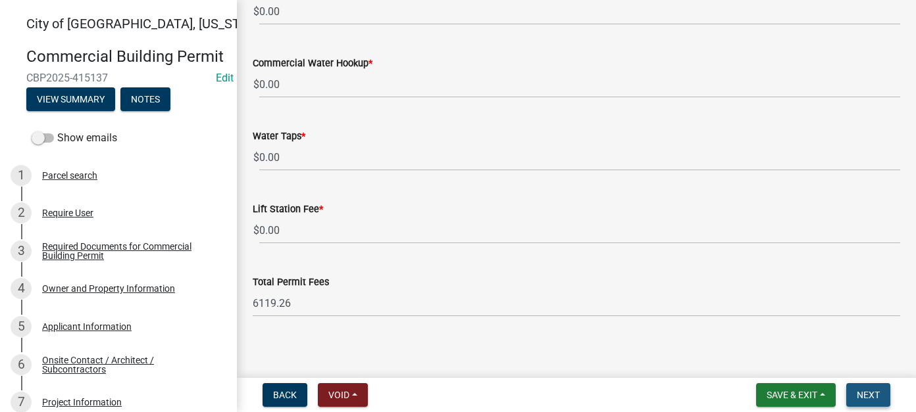
click at [872, 397] on span "Next" at bounding box center [868, 395] width 23 height 11
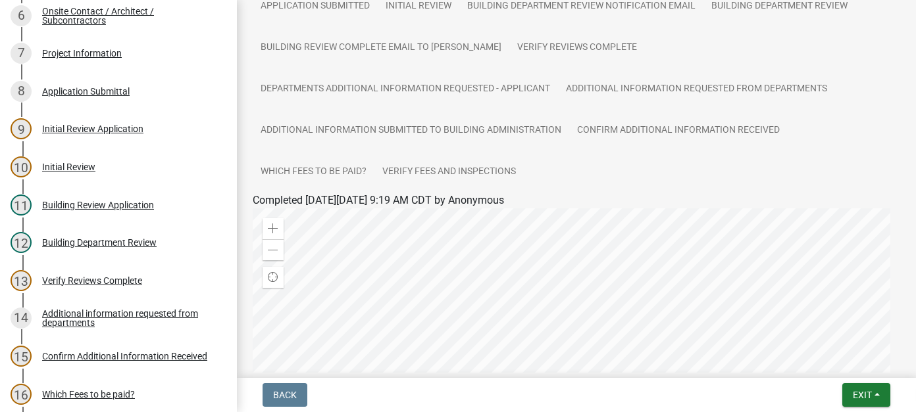
scroll to position [739, 0]
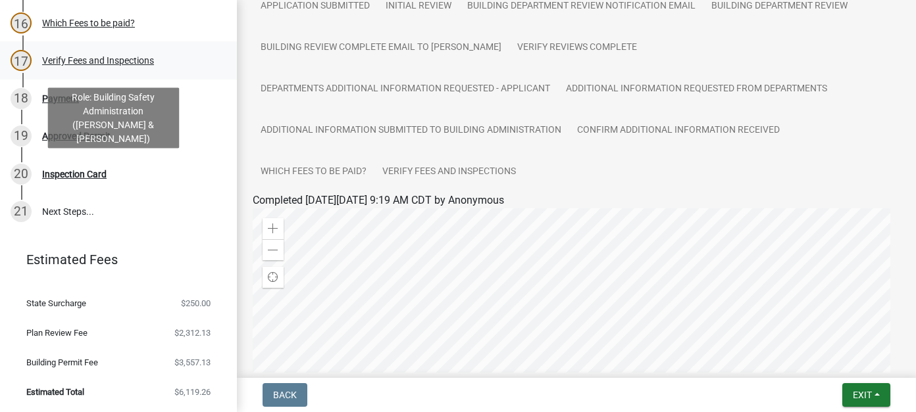
click at [107, 58] on div "Verify Fees and Inspections" at bounding box center [98, 60] width 112 height 9
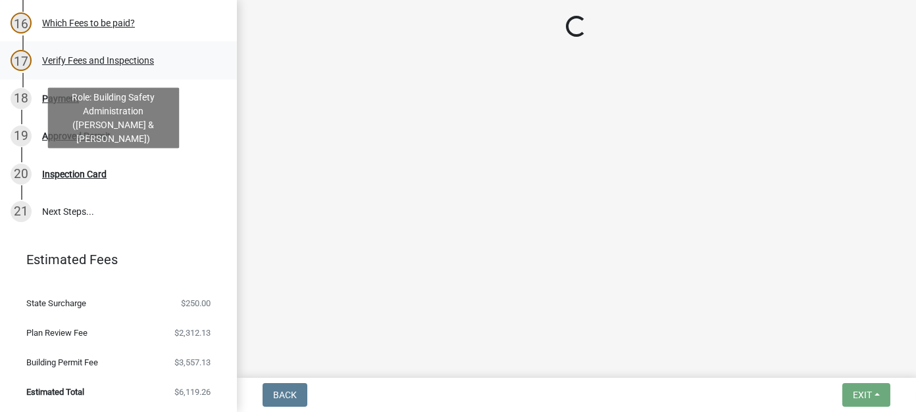
scroll to position [0, 0]
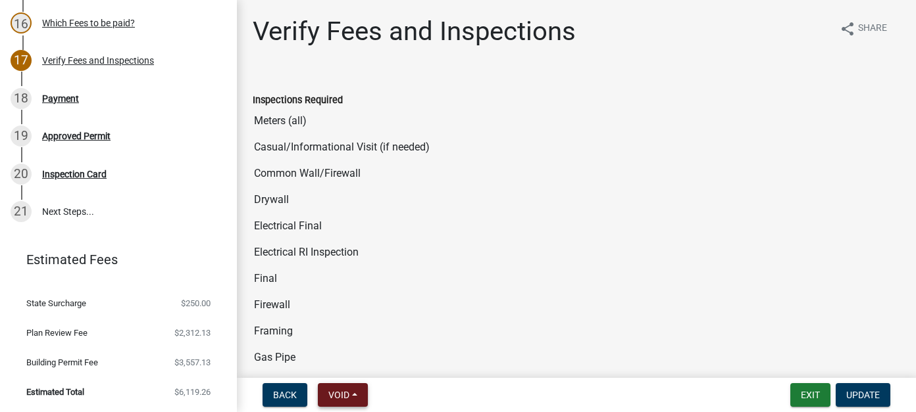
click at [363, 403] on button "Void" at bounding box center [343, 396] width 50 height 24
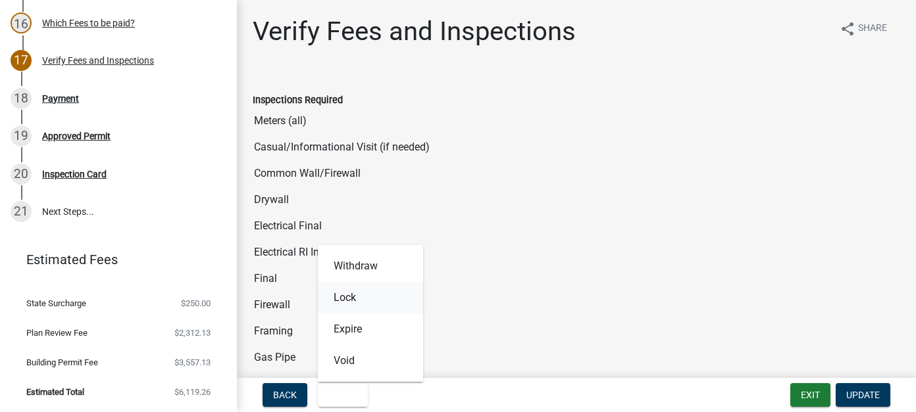
click at [354, 301] on button "Lock" at bounding box center [370, 298] width 105 height 32
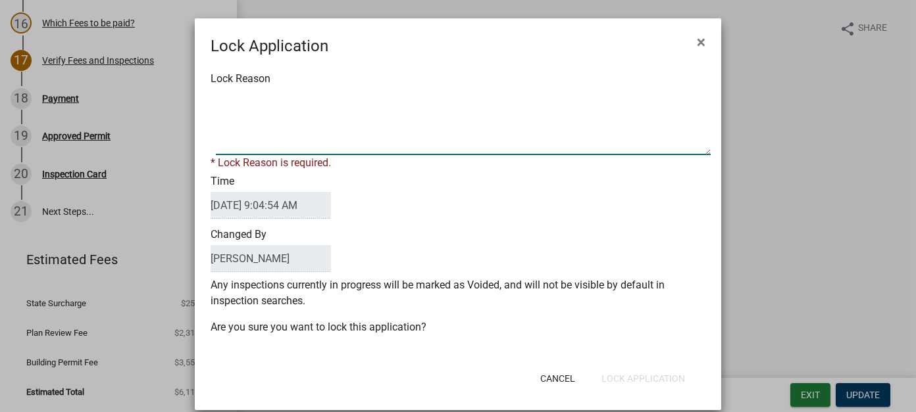
click at [228, 99] on textarea "Lock Reason" at bounding box center [463, 122] width 495 height 66
type textarea "Fees over $5,000"
click at [607, 377] on div "Cancel Lock Application" at bounding box center [544, 379] width 324 height 34
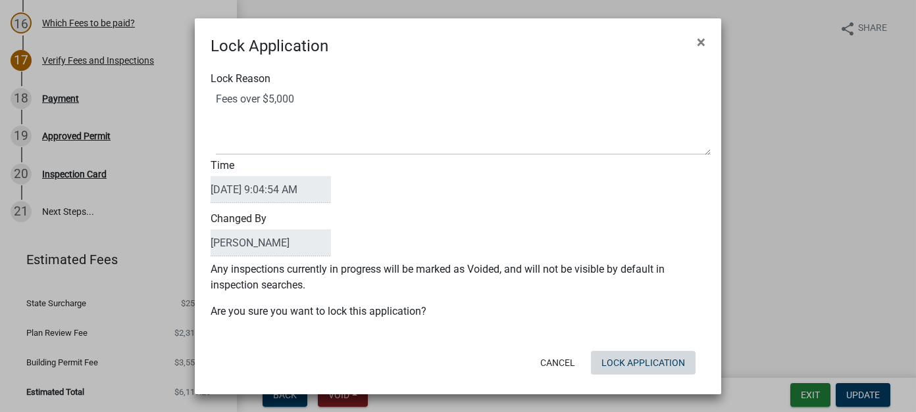
click at [607, 365] on button "Lock Application" at bounding box center [643, 363] width 105 height 24
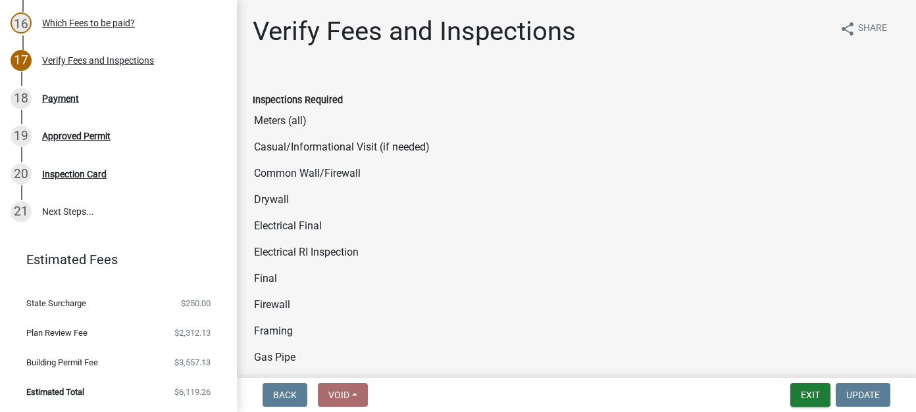
scroll to position [66, 0]
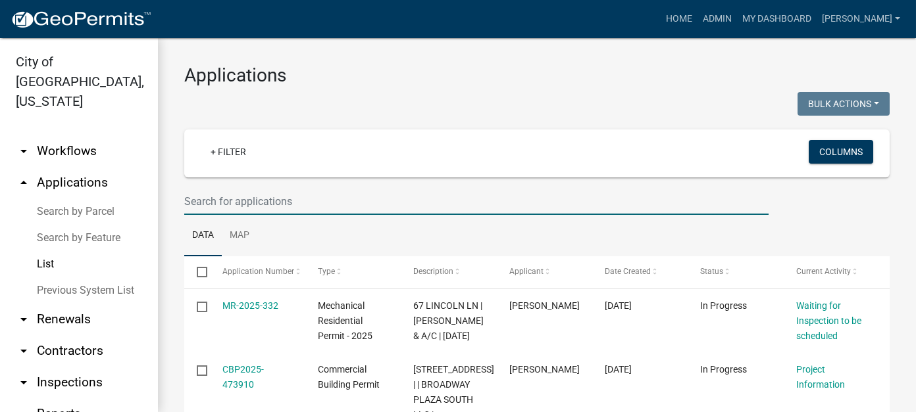
click at [322, 198] on input "text" at bounding box center [476, 201] width 584 height 27
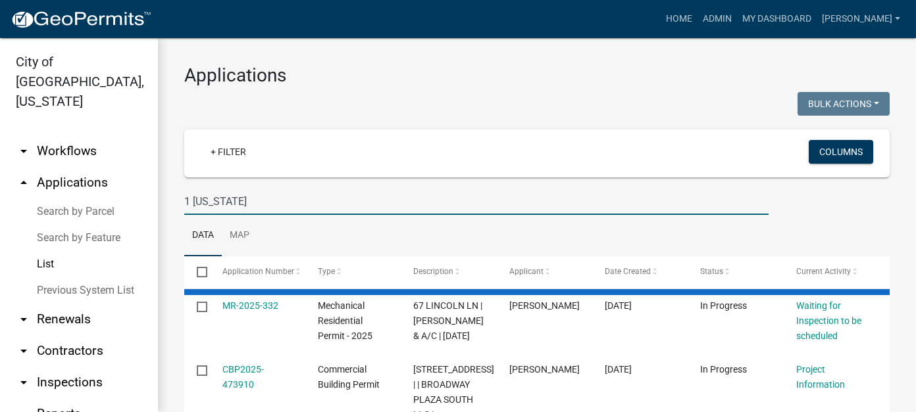
type input "1 minnesota"
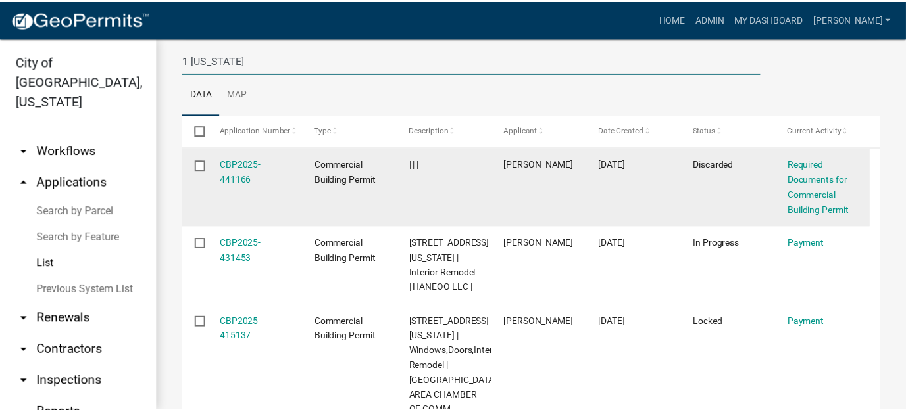
scroll to position [197, 0]
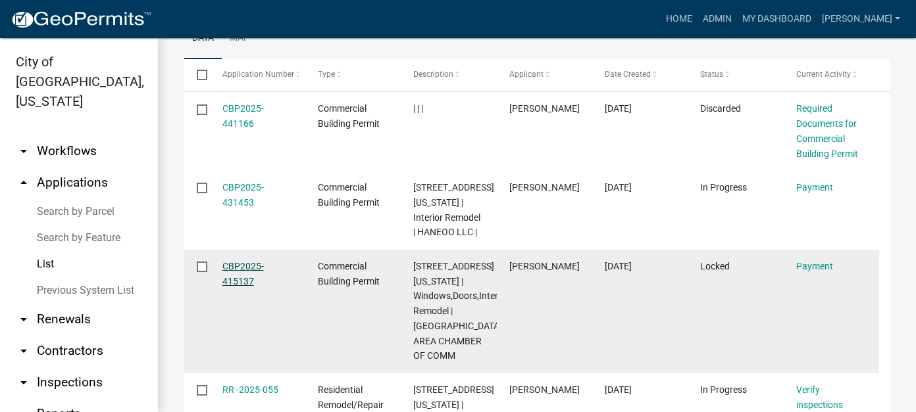
click at [240, 281] on link "CBP2025-415137" at bounding box center [242, 274] width 41 height 26
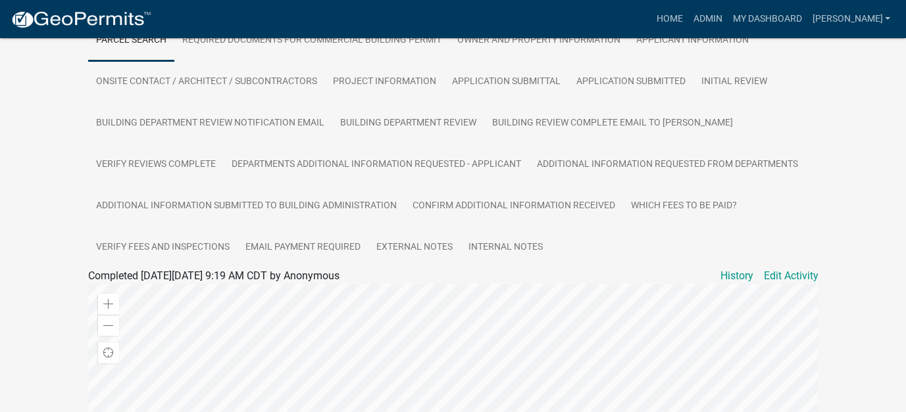
scroll to position [284, 0]
click at [324, 245] on link "Email Payment Required" at bounding box center [302, 248] width 131 height 42
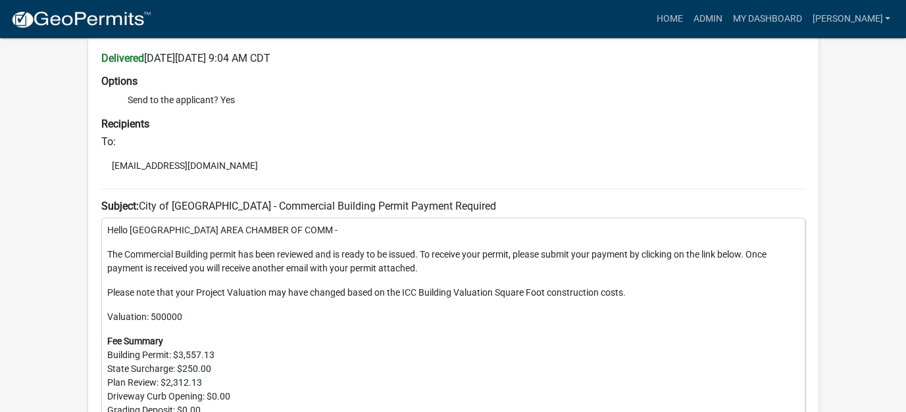
scroll to position [526, 0]
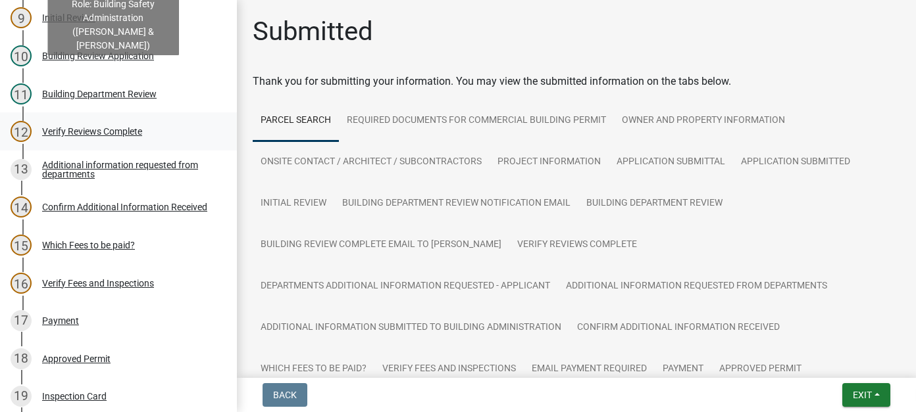
scroll to position [592, 0]
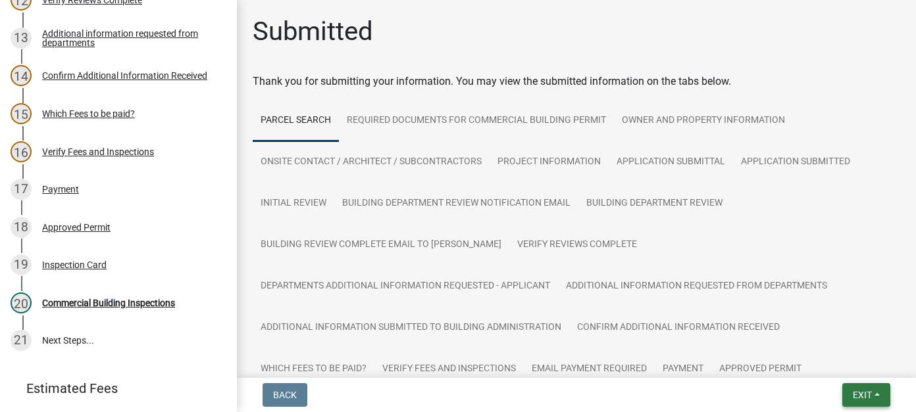
click at [868, 395] on span "Exit" at bounding box center [862, 395] width 19 height 11
click at [826, 366] on button "Save & Exit" at bounding box center [837, 361] width 105 height 32
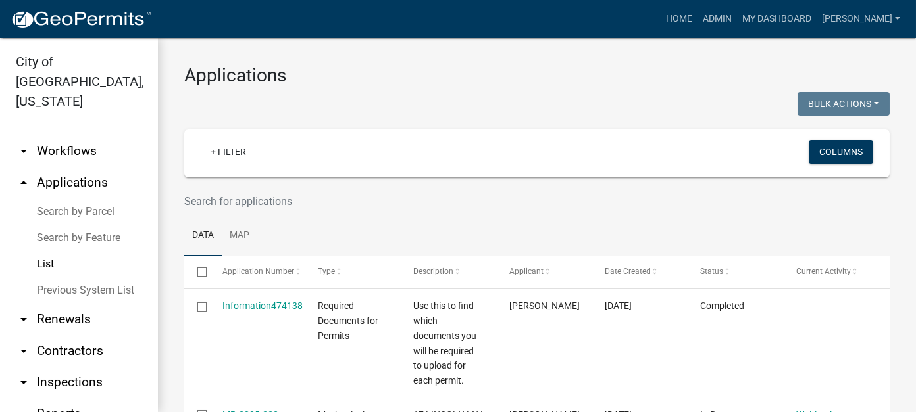
click at [74, 136] on link "arrow_drop_down Workflows" at bounding box center [79, 152] width 158 height 32
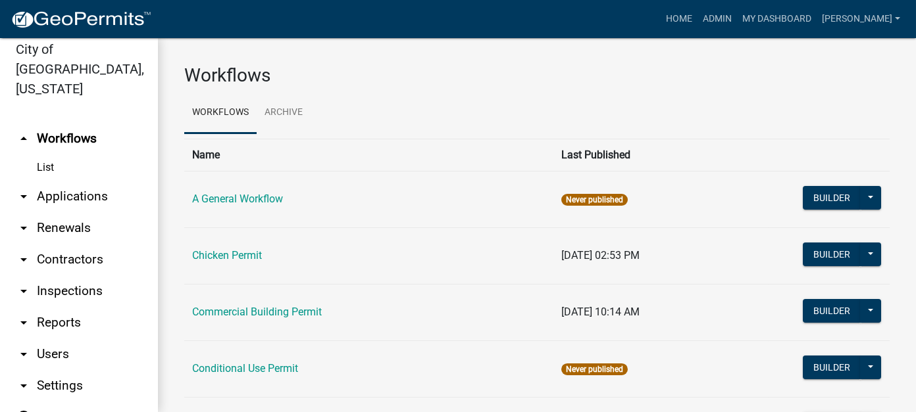
scroll to position [18, 0]
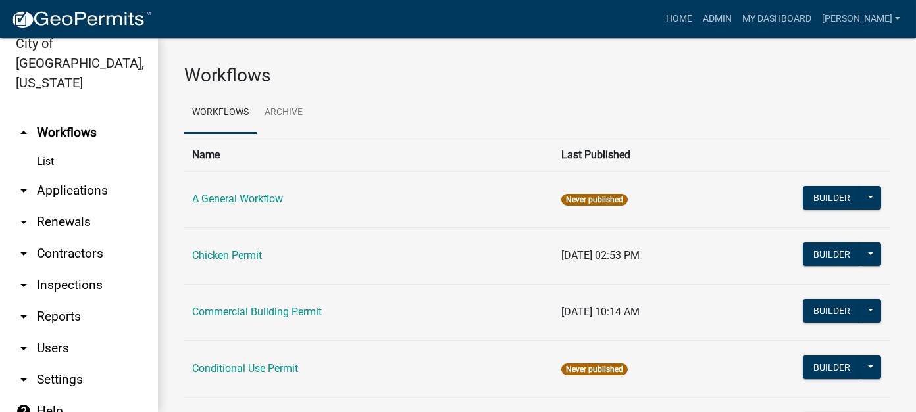
click at [89, 175] on link "arrow_drop_down Applications" at bounding box center [79, 191] width 158 height 32
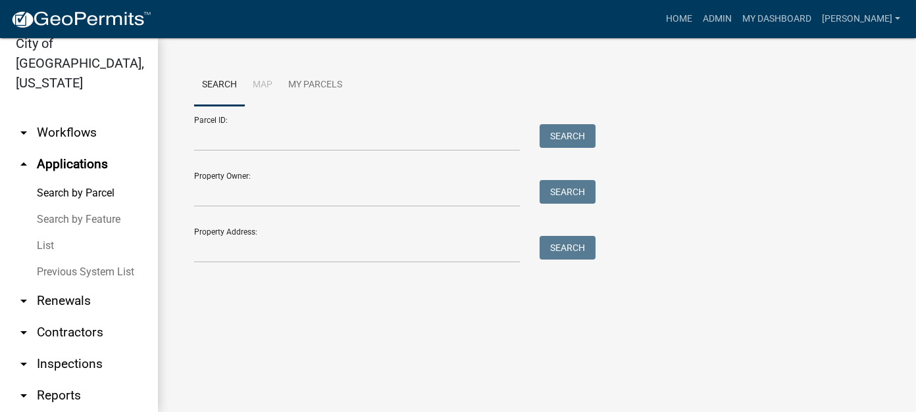
click at [53, 233] on link "List" at bounding box center [79, 246] width 158 height 26
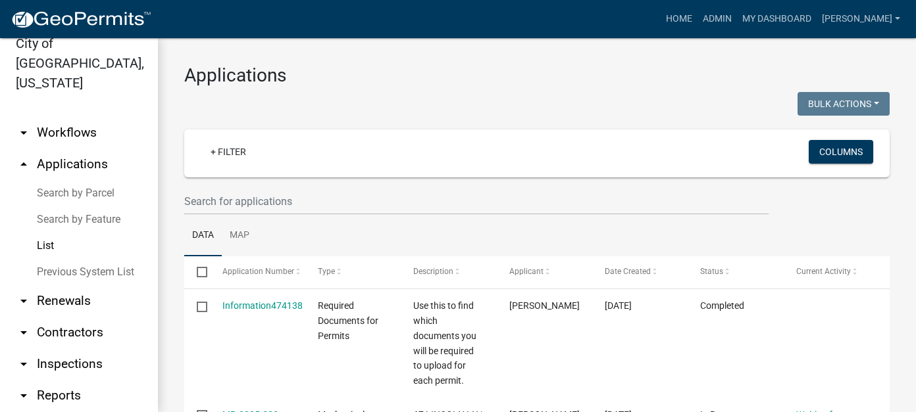
click at [55, 117] on link "arrow_drop_down Workflows" at bounding box center [79, 133] width 158 height 32
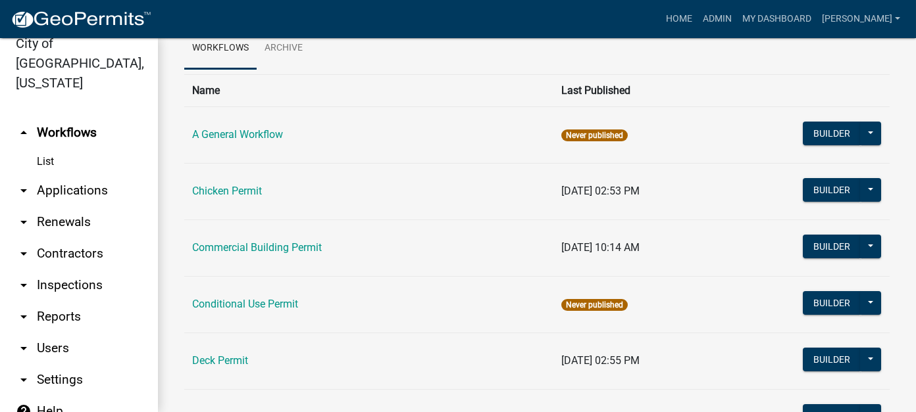
scroll to position [329, 0]
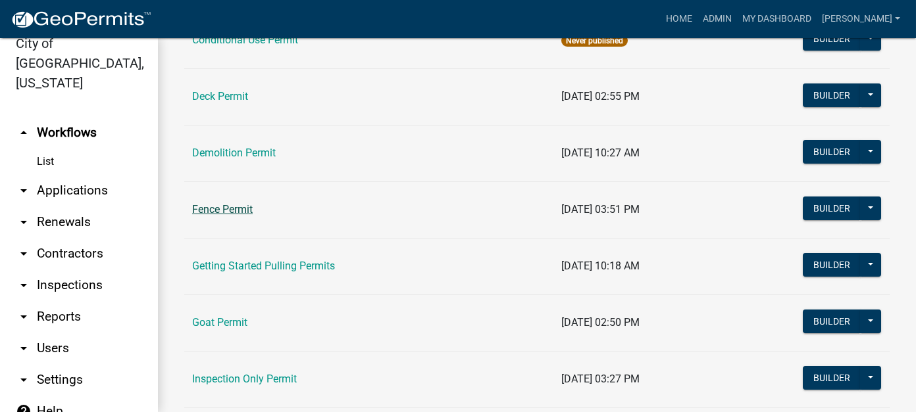
click at [213, 208] on link "Fence Permit" at bounding box center [222, 209] width 61 height 12
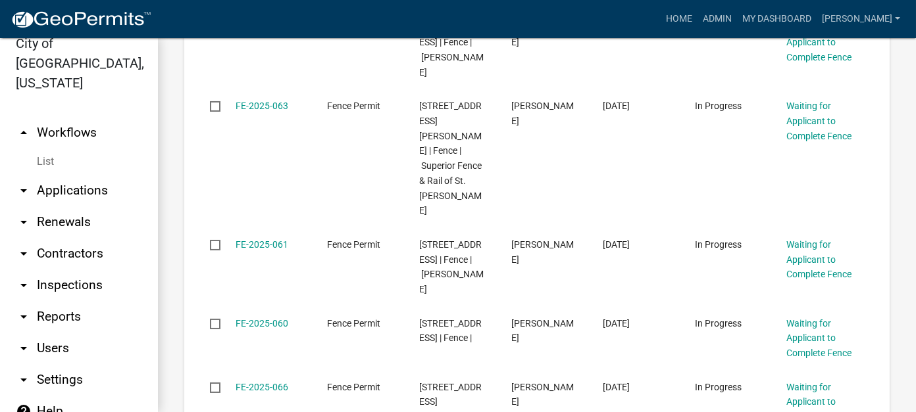
scroll to position [1272, 0]
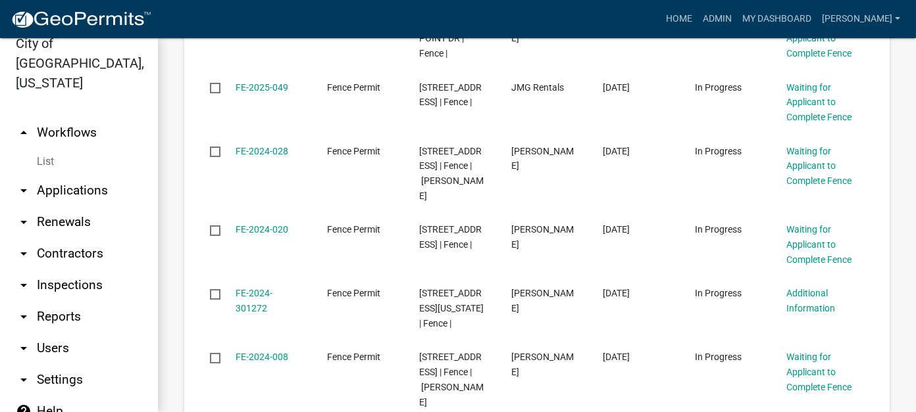
scroll to position [1198, 0]
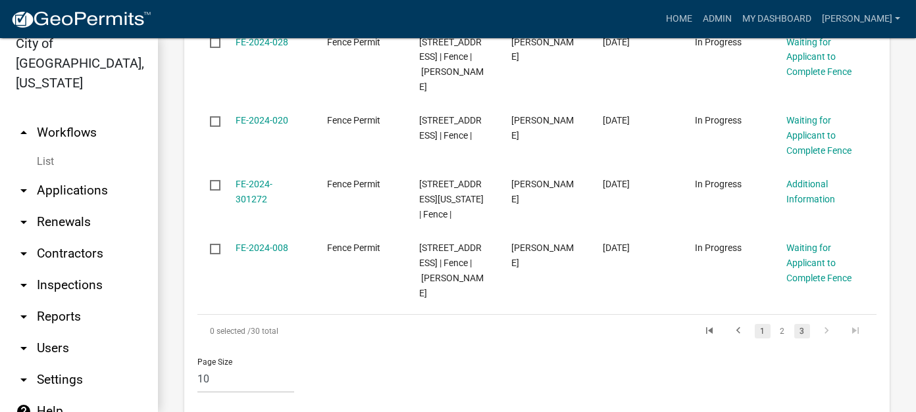
click at [755, 324] on link "1" at bounding box center [763, 331] width 16 height 14
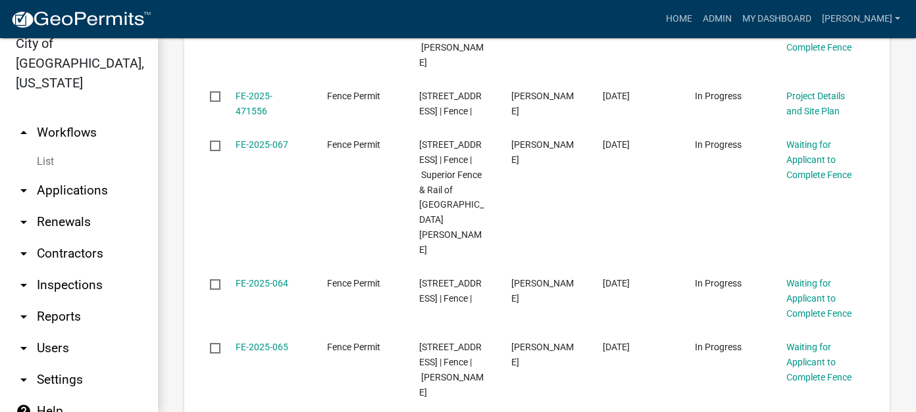
scroll to position [651, 0]
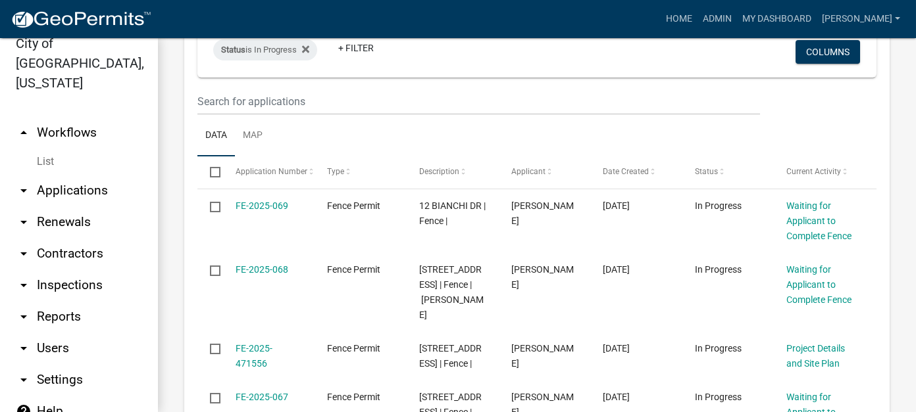
click at [803, 119] on ul "Data Map" at bounding box center [536, 135] width 679 height 41
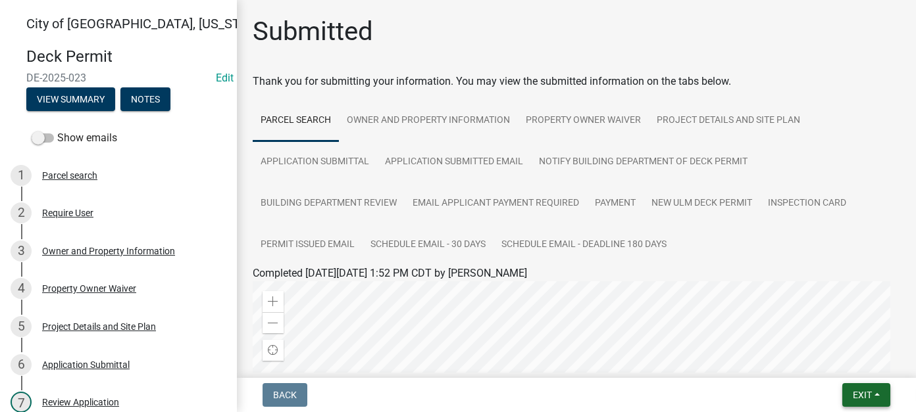
click at [865, 391] on span "Exit" at bounding box center [862, 395] width 19 height 11
click at [841, 368] on button "Save & Exit" at bounding box center [837, 361] width 105 height 32
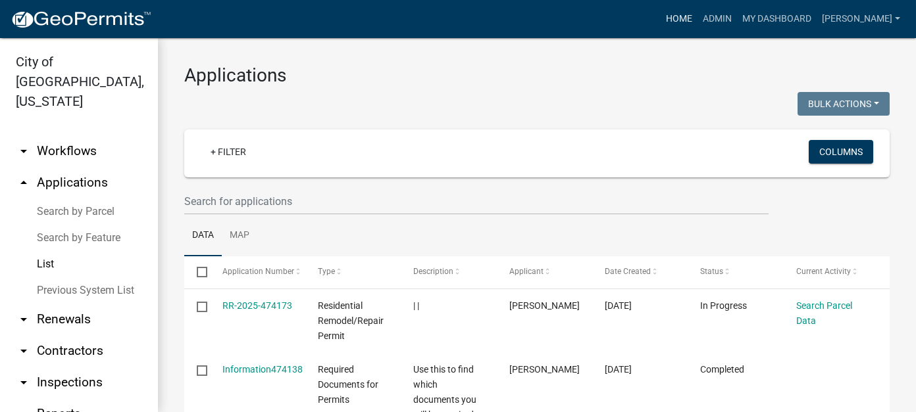
click at [697, 17] on link "Home" at bounding box center [679, 19] width 37 height 25
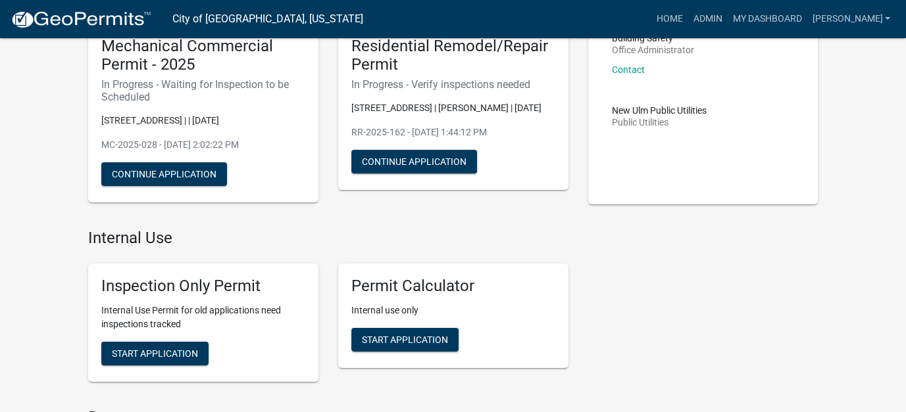
scroll to position [132, 0]
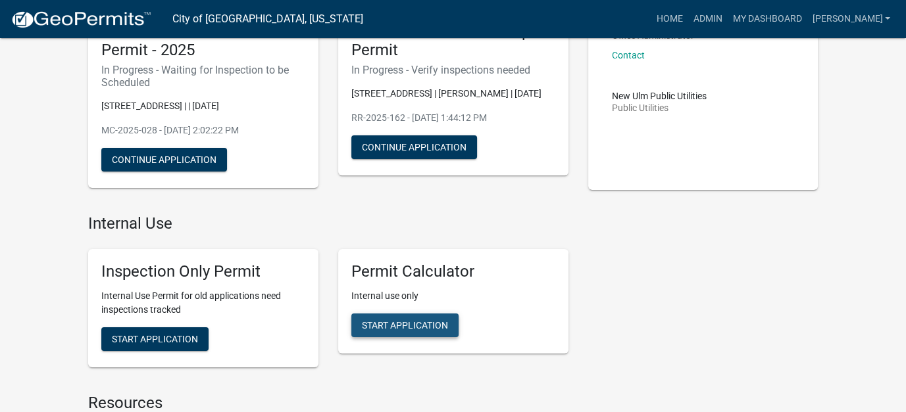
click at [429, 318] on button "Start Application" at bounding box center [404, 326] width 107 height 24
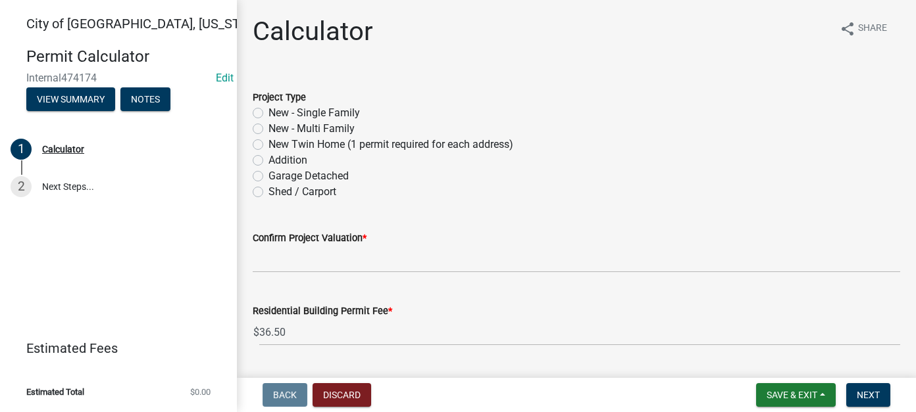
click at [268, 112] on label "New - Single Family" at bounding box center [313, 113] width 91 height 16
click at [268, 112] on input "New - Single Family" at bounding box center [272, 109] width 9 height 9
radio input "true"
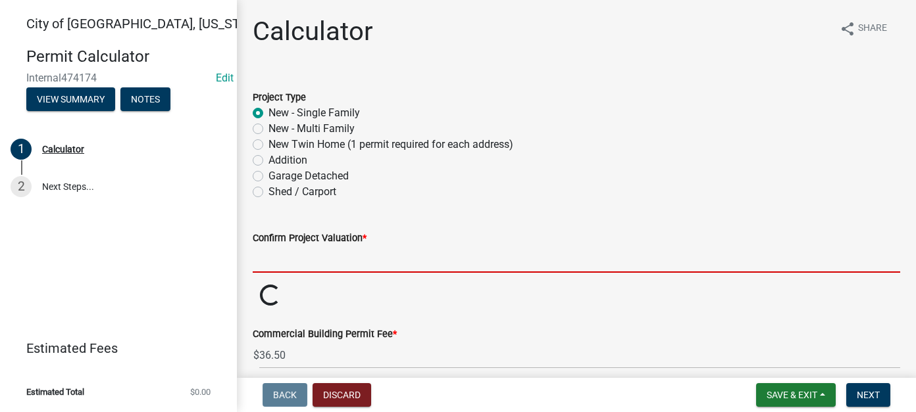
click at [318, 263] on input "text" at bounding box center [576, 259] width 647 height 27
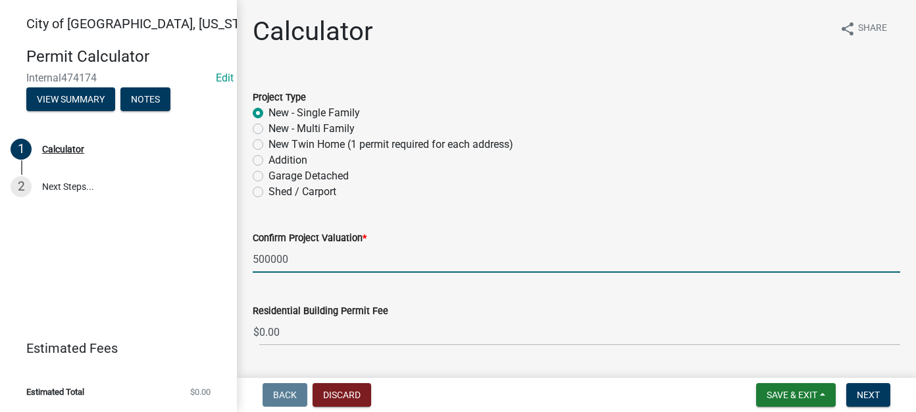
type input "500000"
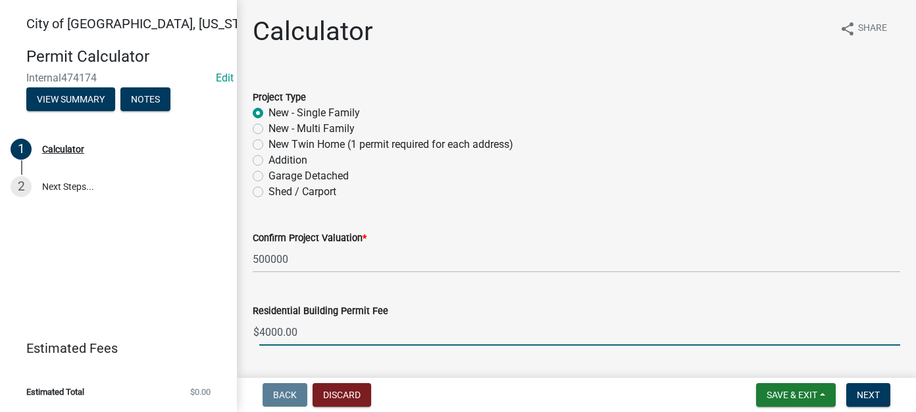
click at [298, 336] on input "4000.00" at bounding box center [579, 332] width 641 height 27
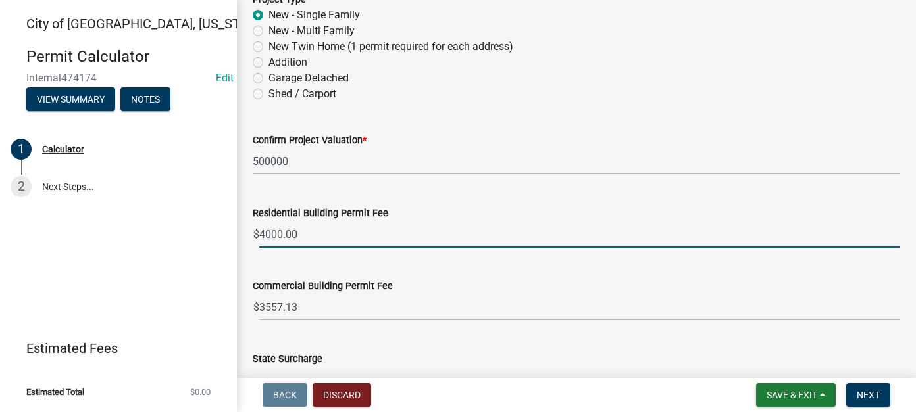
scroll to position [132, 0]
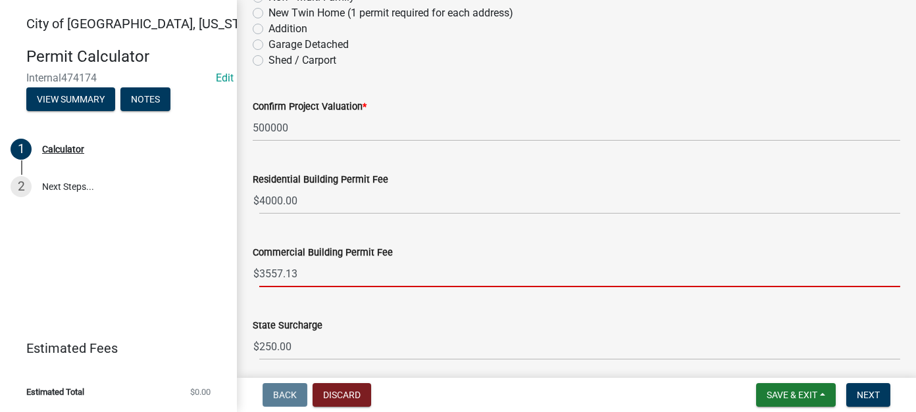
drag, startPoint x: 308, startPoint y: 276, endPoint x: 225, endPoint y: 270, distance: 83.1
click at [225, 270] on div "City of [GEOGRAPHIC_DATA], [US_STATE] Permit Calculator Internal474174 Edit Vie…" at bounding box center [458, 206] width 916 height 412
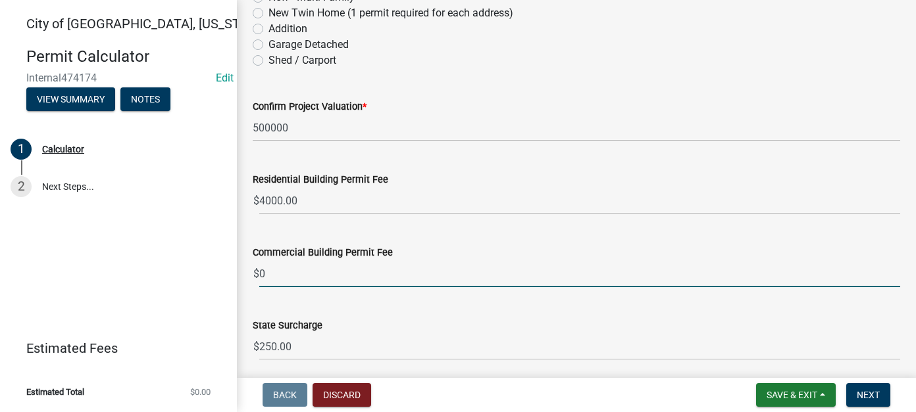
type input "0"
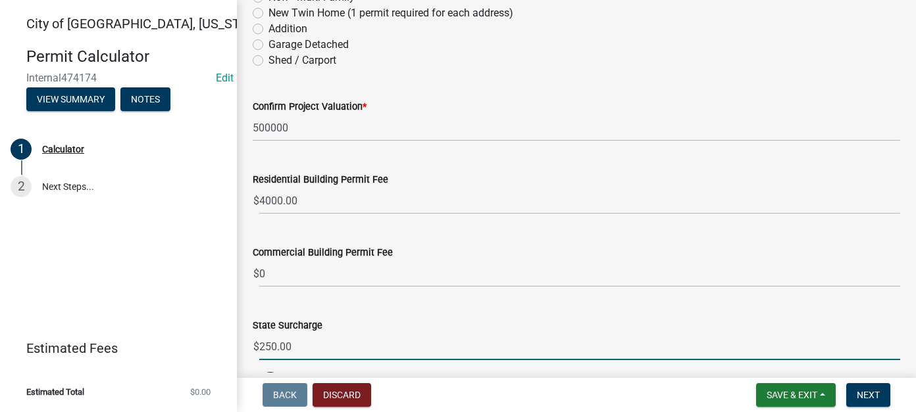
drag, startPoint x: 309, startPoint y: 347, endPoint x: 256, endPoint y: 344, distance: 53.4
click at [256, 344] on div "$ 250.00" at bounding box center [576, 347] width 647 height 27
click at [347, 334] on input "250.00" at bounding box center [579, 347] width 641 height 27
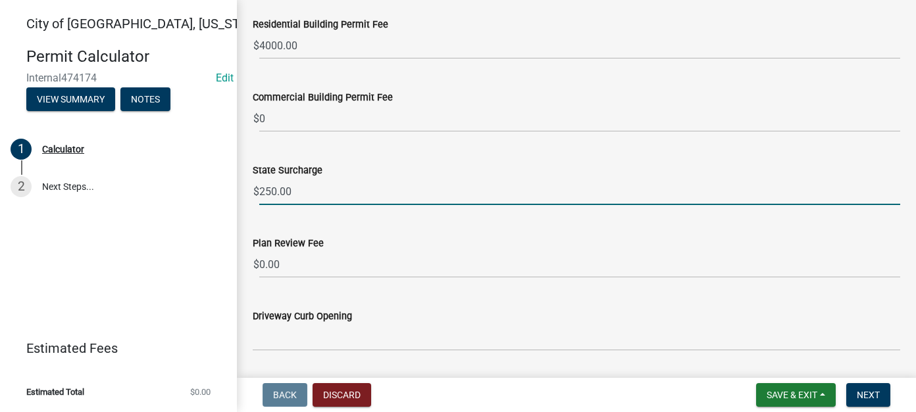
scroll to position [329, 0]
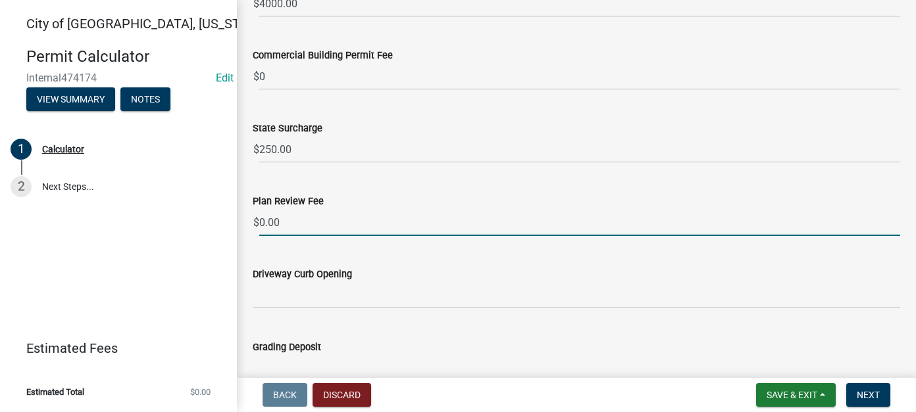
click at [282, 225] on input "0.00" at bounding box center [579, 222] width 641 height 27
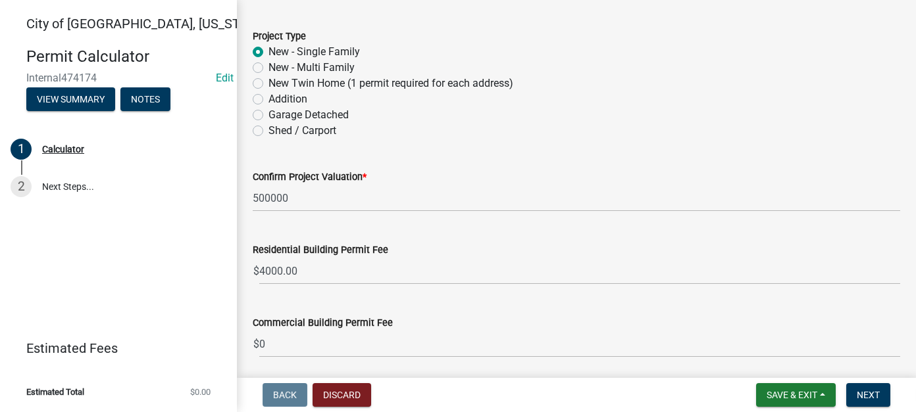
scroll to position [0, 0]
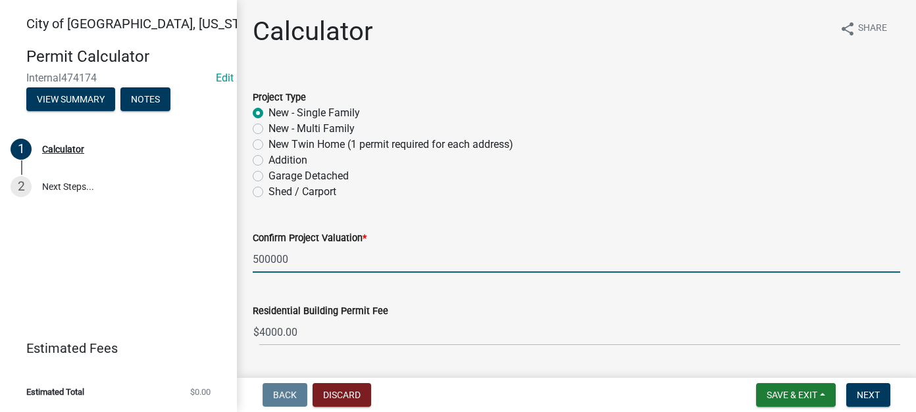
drag, startPoint x: 301, startPoint y: 259, endPoint x: 153, endPoint y: 253, distance: 148.8
click at [153, 253] on div "City of [GEOGRAPHIC_DATA], [US_STATE] Permit Calculator Internal474174 Edit Vie…" at bounding box center [458, 206] width 916 height 412
type input "500000"
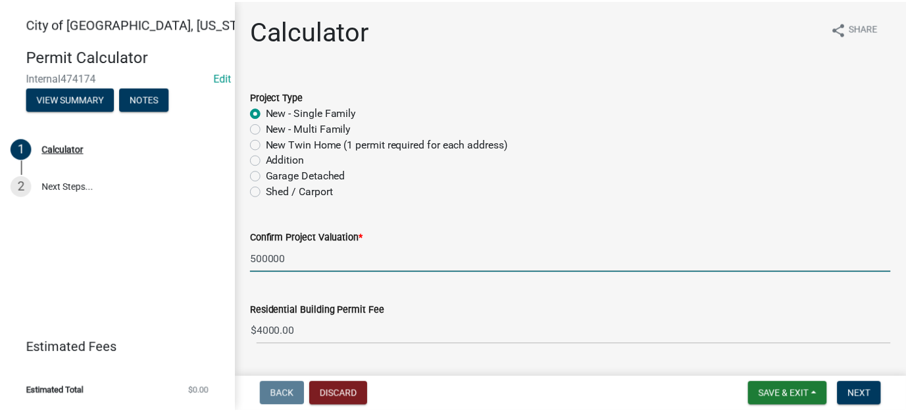
scroll to position [132, 0]
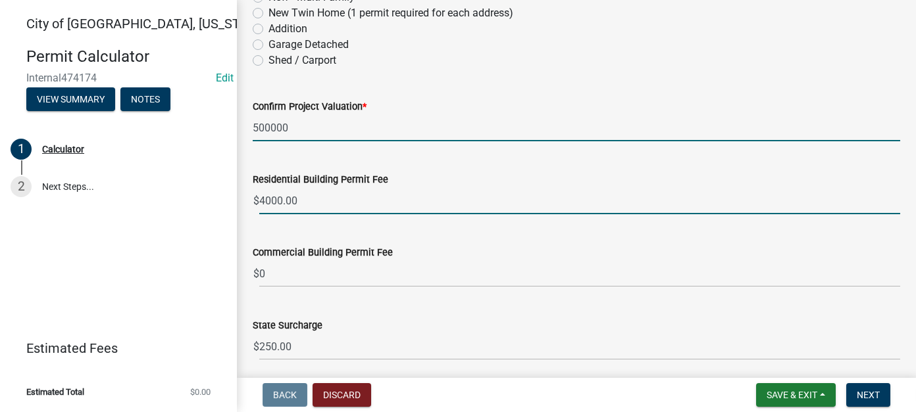
click at [322, 209] on input "4000.00" at bounding box center [579, 200] width 641 height 27
click at [297, 120] on input "500000" at bounding box center [576, 127] width 647 height 27
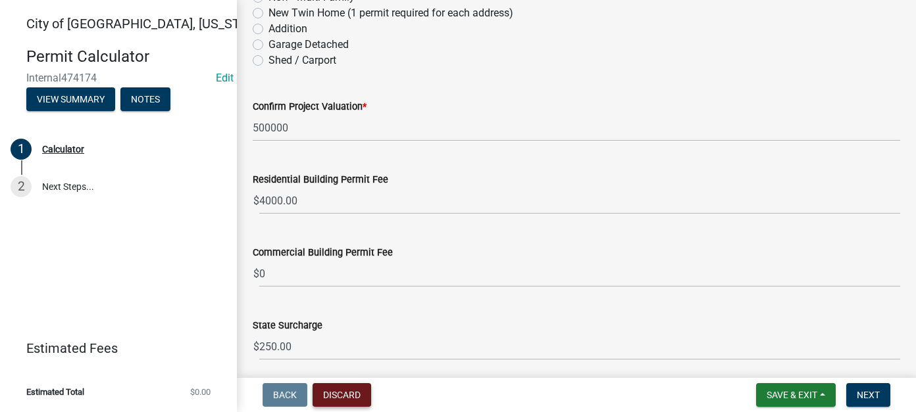
click at [359, 401] on button "Discard" at bounding box center [341, 396] width 59 height 24
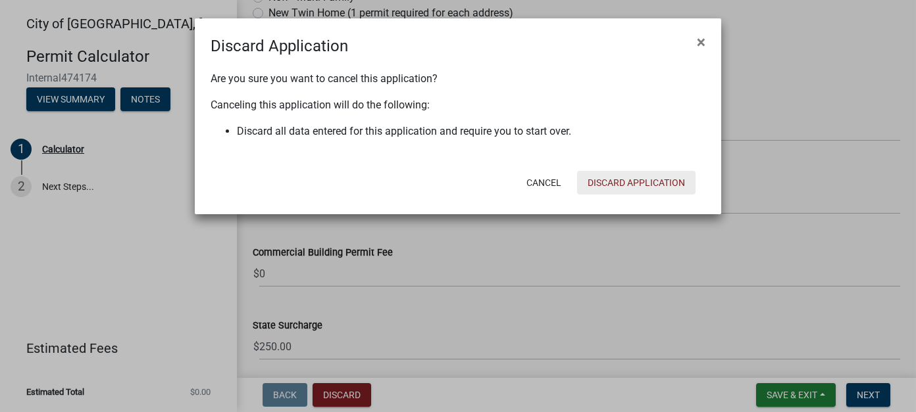
click at [629, 187] on button "Discard Application" at bounding box center [636, 183] width 118 height 24
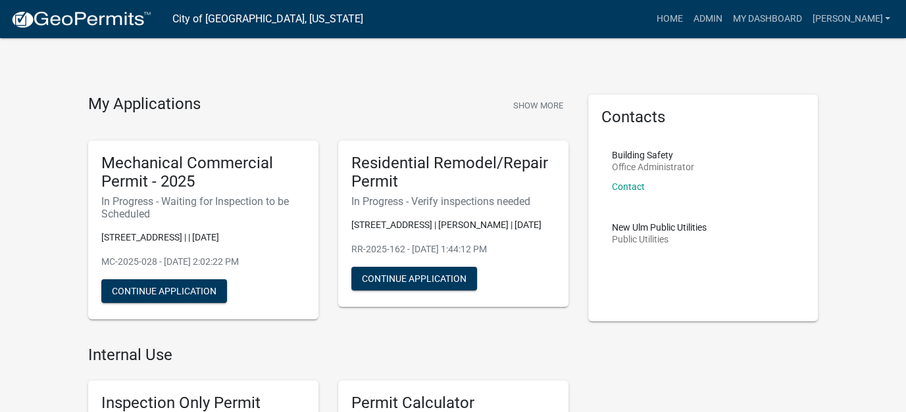
scroll to position [132, 0]
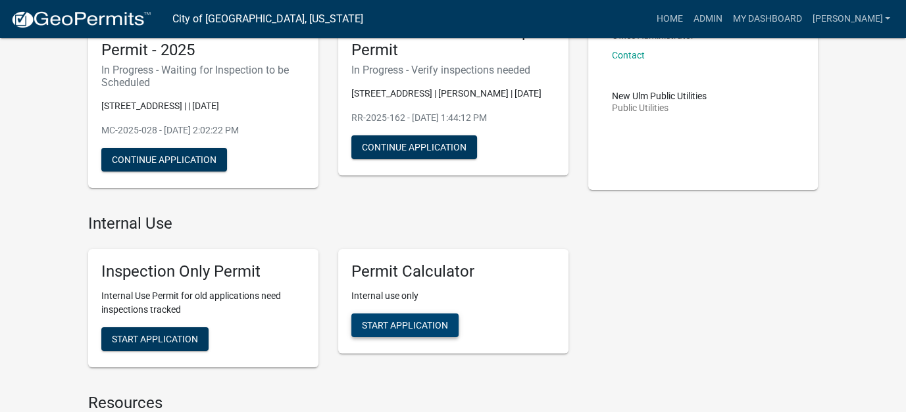
click at [395, 329] on span "Start Application" at bounding box center [405, 325] width 86 height 11
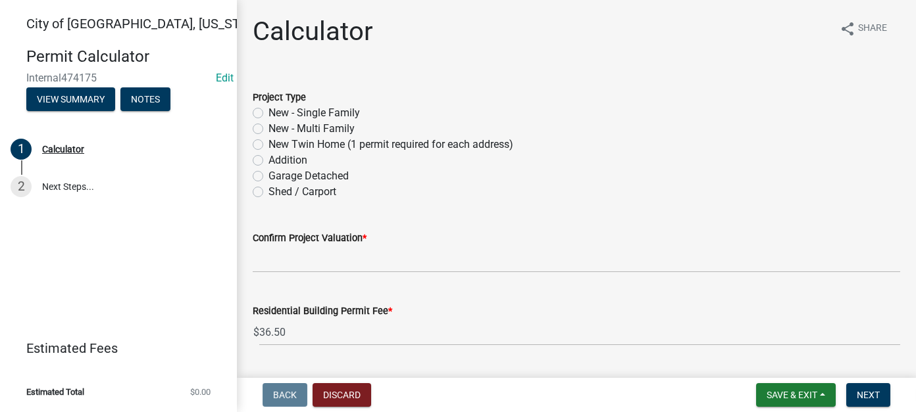
click at [268, 112] on label "New - Single Family" at bounding box center [313, 113] width 91 height 16
click at [268, 112] on input "New - Single Family" at bounding box center [272, 109] width 9 height 9
radio input "true"
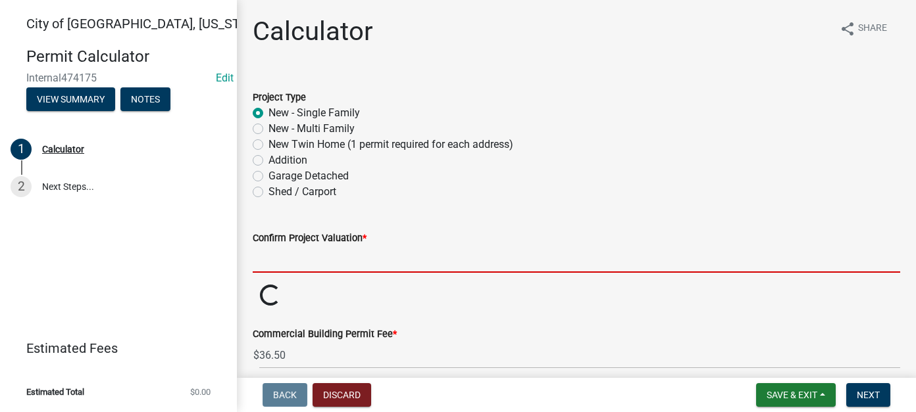
click at [301, 257] on input "text" at bounding box center [576, 259] width 647 height 27
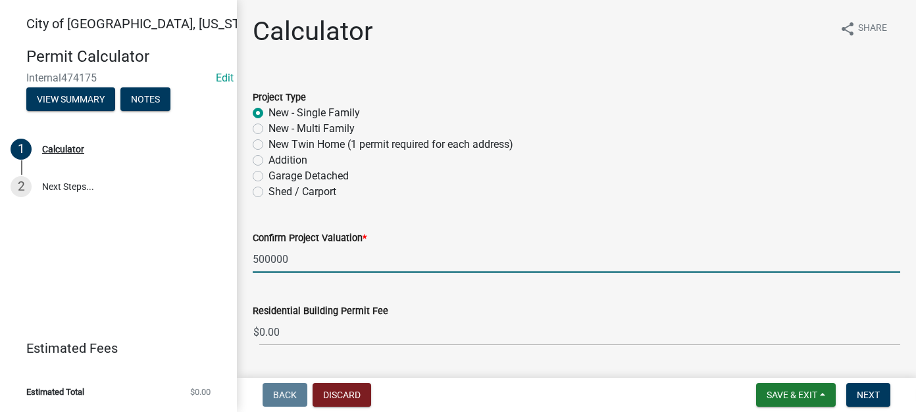
type input "500000"
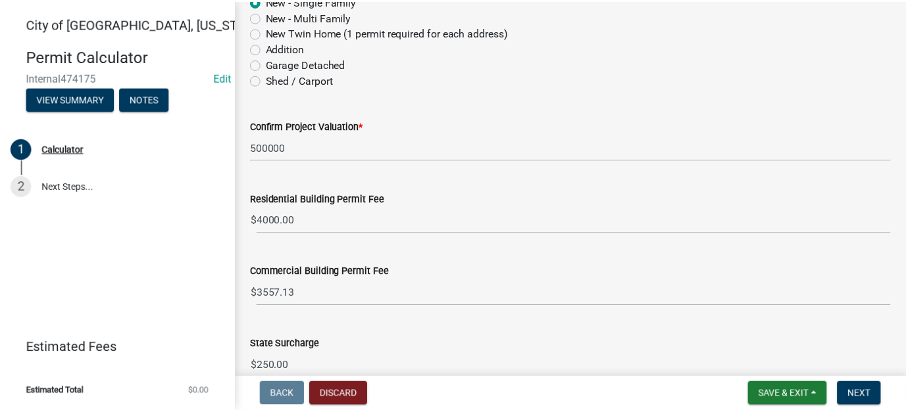
scroll to position [197, 0]
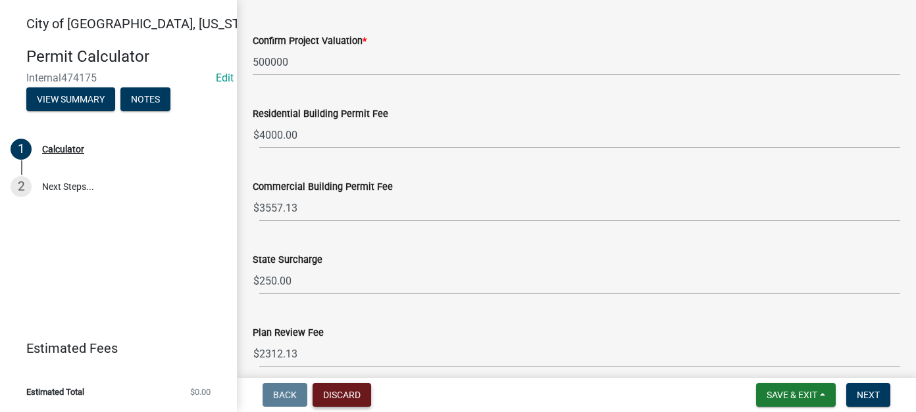
click at [339, 393] on button "Discard" at bounding box center [341, 396] width 59 height 24
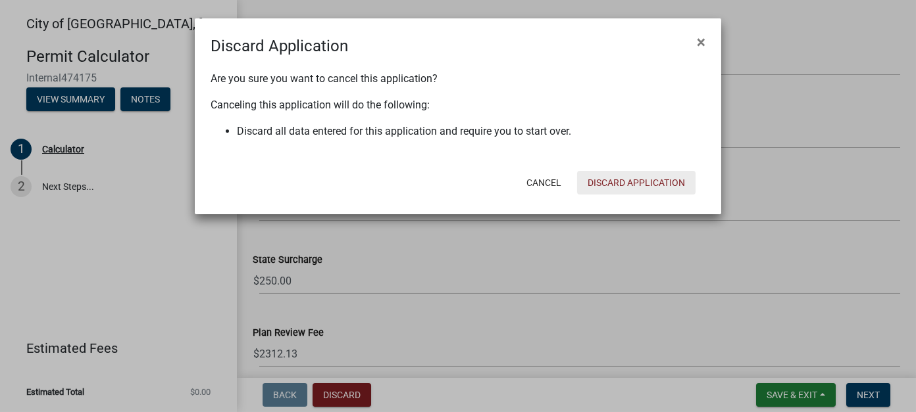
click at [634, 178] on button "Discard Application" at bounding box center [636, 183] width 118 height 24
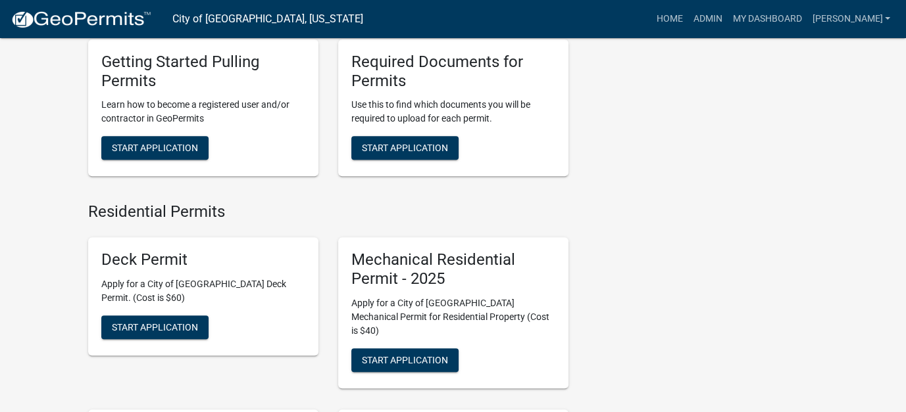
scroll to position [526, 0]
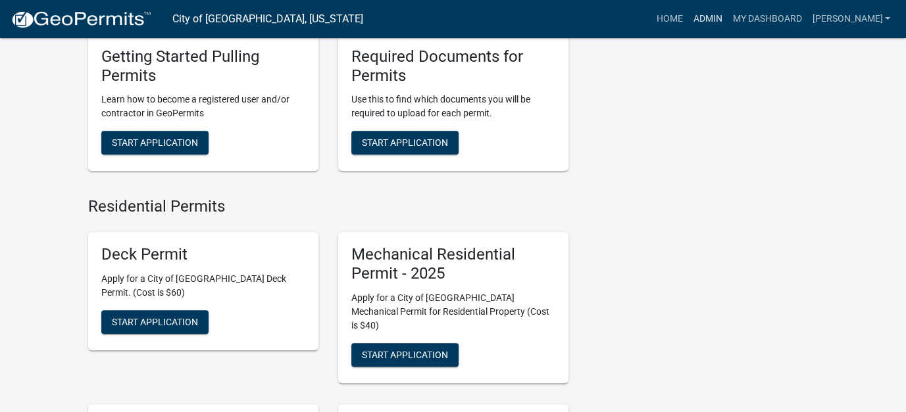
drag, startPoint x: 746, startPoint y: 17, endPoint x: 725, endPoint y: 34, distance: 27.1
click at [727, 17] on link "Admin" at bounding box center [706, 19] width 39 height 25
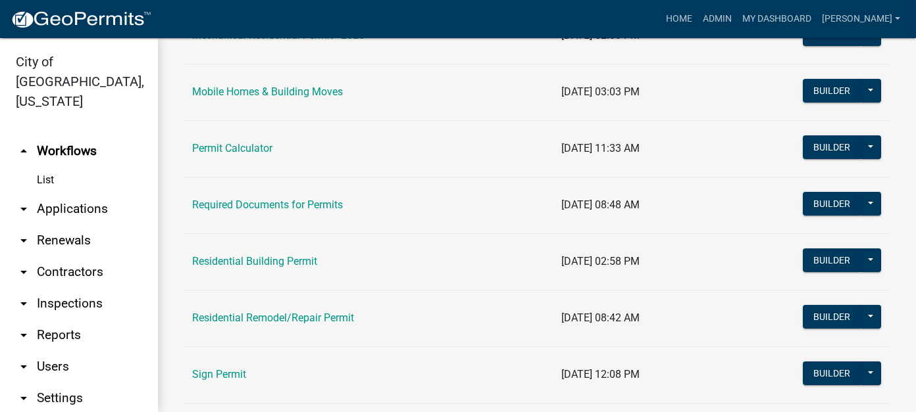
scroll to position [855, 0]
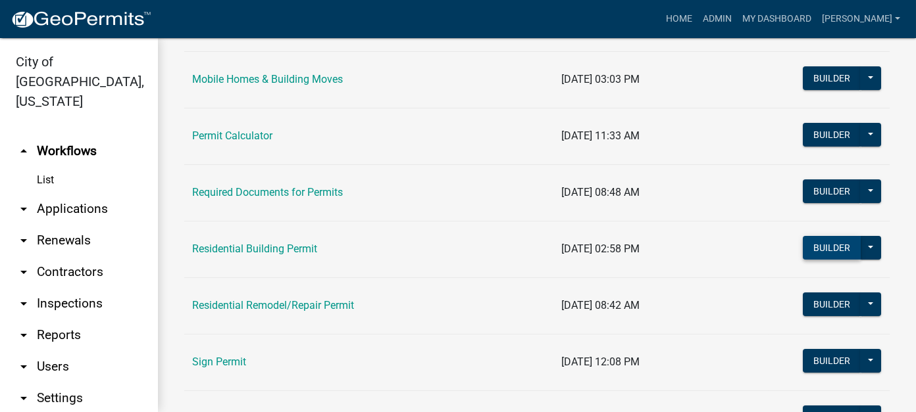
click at [822, 245] on button "Builder" at bounding box center [832, 248] width 58 height 24
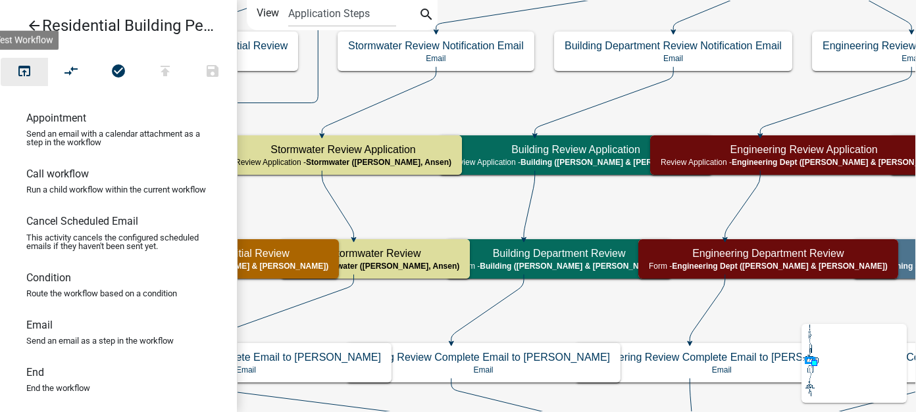
click at [30, 73] on icon "open_in_browser" at bounding box center [24, 72] width 16 height 18
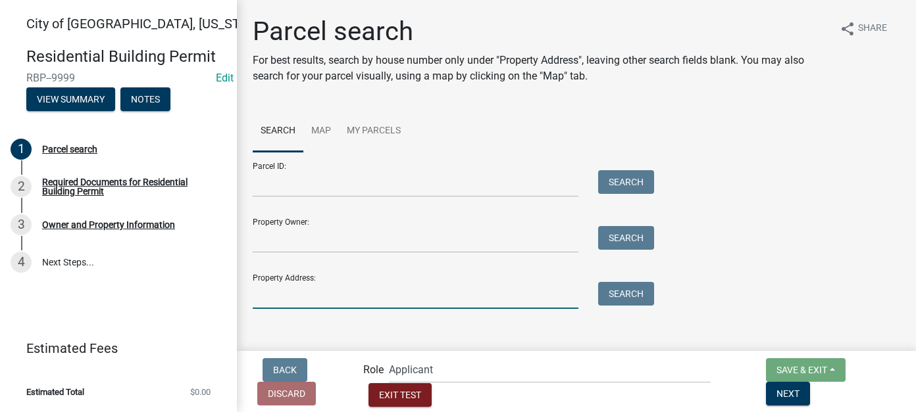
click at [367, 287] on input "Property Address:" at bounding box center [416, 295] width 326 height 27
type input "1507"
click at [612, 293] on button "Search" at bounding box center [626, 294] width 56 height 24
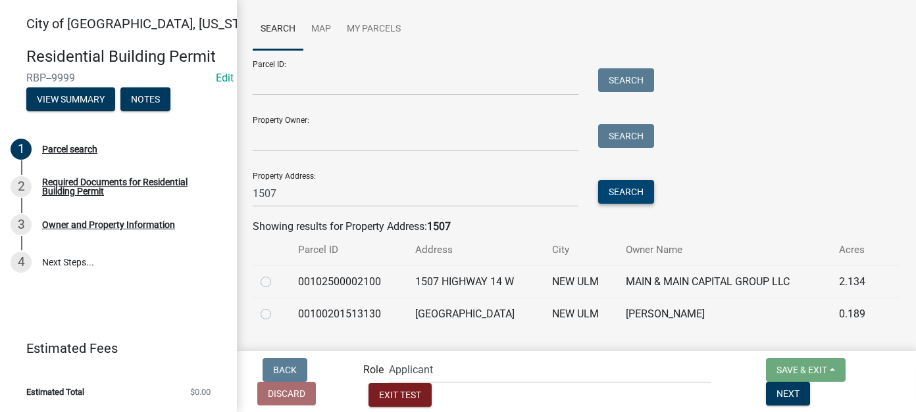
scroll to position [109, 0]
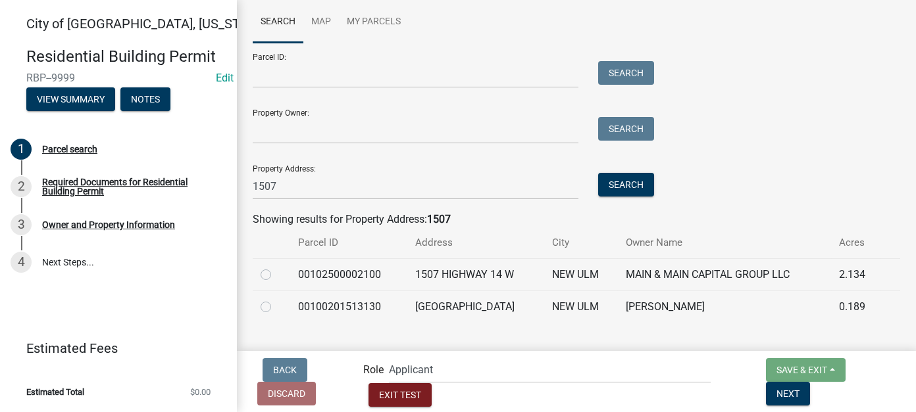
click at [276, 299] on label at bounding box center [276, 299] width 0 height 0
click at [276, 305] on input "radio" at bounding box center [280, 303] width 9 height 9
radio input "true"
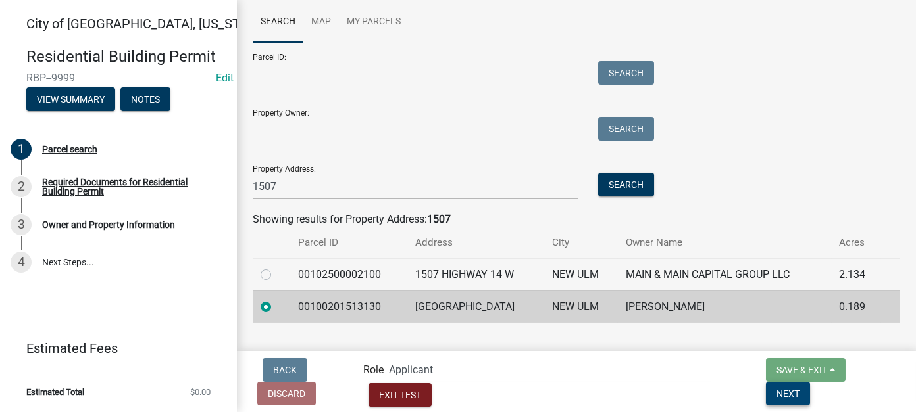
drag, startPoint x: 876, startPoint y: 391, endPoint x: 640, endPoint y: 318, distance: 246.4
click at [799, 390] on span "Next" at bounding box center [787, 393] width 23 height 11
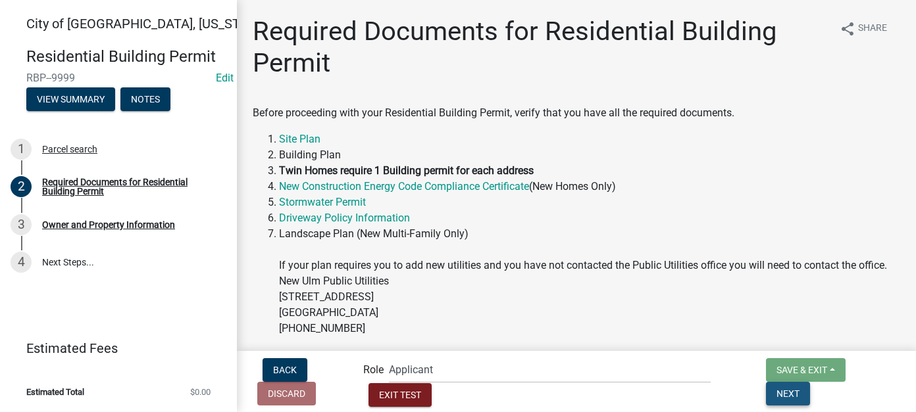
click at [810, 403] on button "Next" at bounding box center [788, 394] width 44 height 24
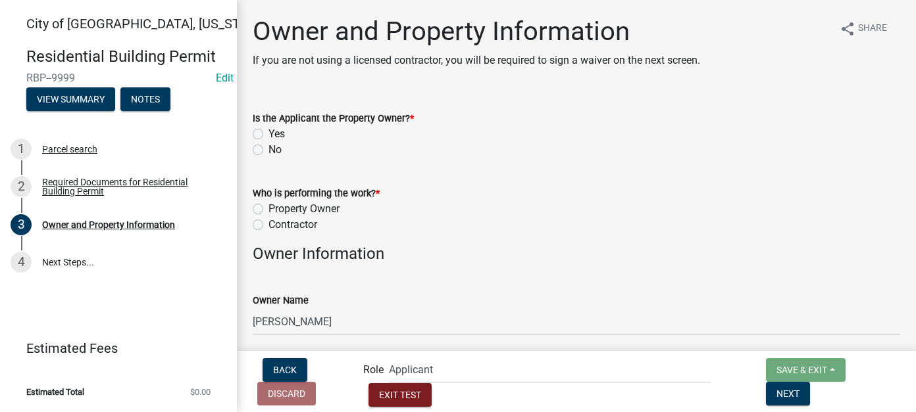
click at [268, 134] on label "Yes" at bounding box center [276, 134] width 16 height 16
click at [268, 134] on input "Yes" at bounding box center [272, 130] width 9 height 9
radio input "true"
click at [268, 225] on label "Contractor" at bounding box center [292, 225] width 49 height 16
click at [268, 225] on input "Contractor" at bounding box center [272, 221] width 9 height 9
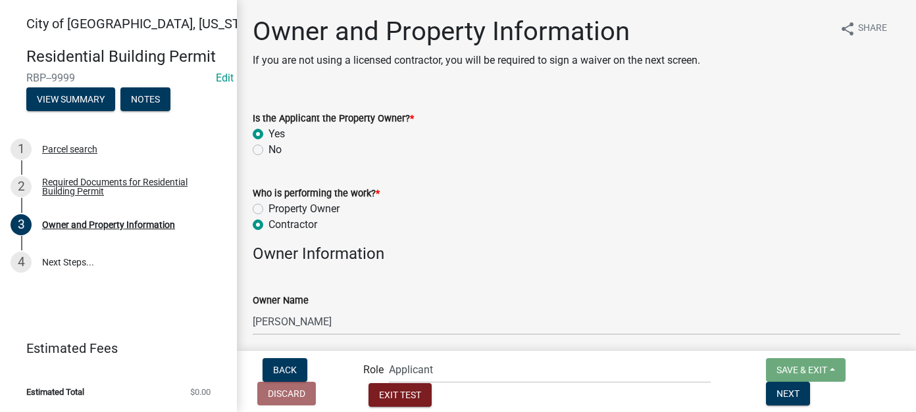
radio input "true"
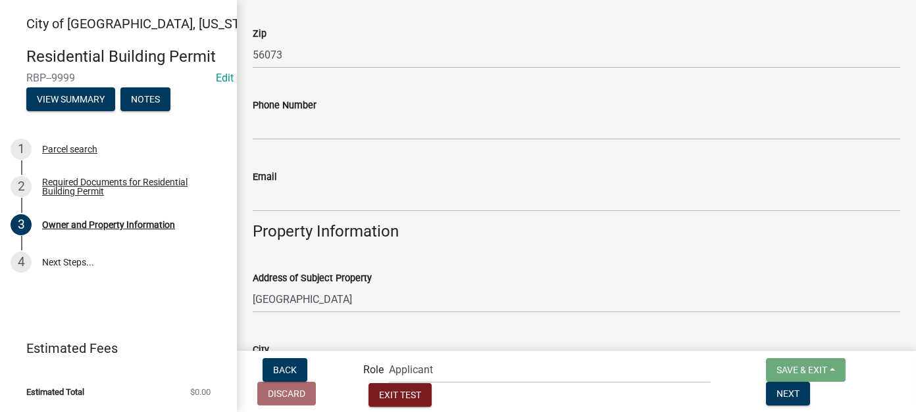
scroll to position [789, 0]
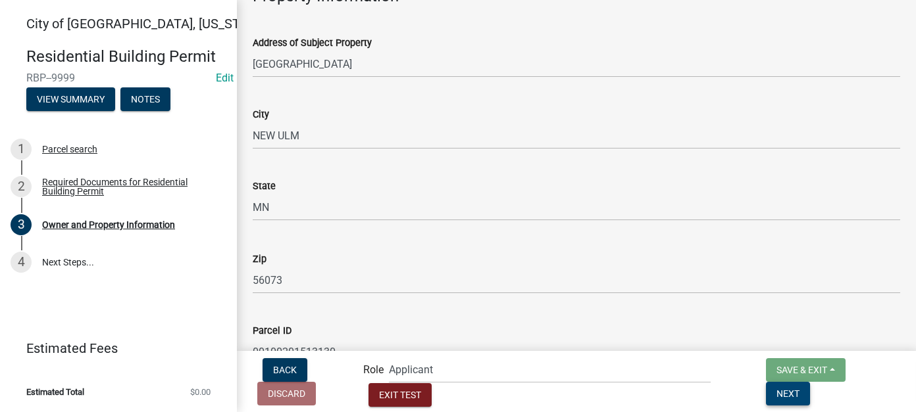
click at [799, 390] on span "Next" at bounding box center [787, 393] width 23 height 11
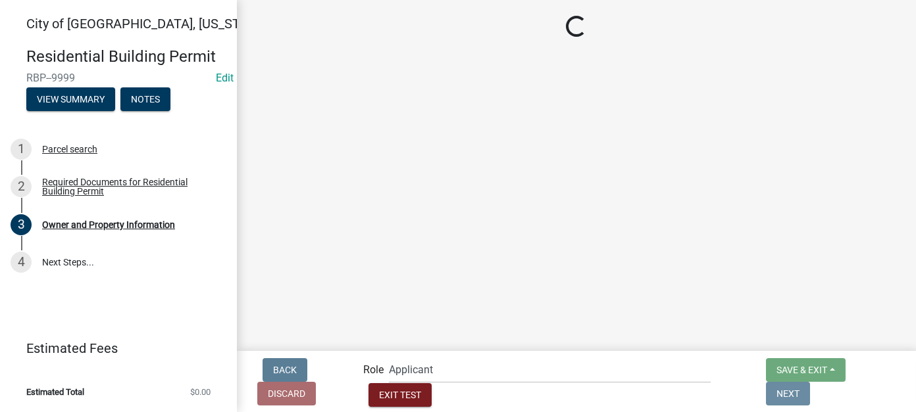
scroll to position [0, 0]
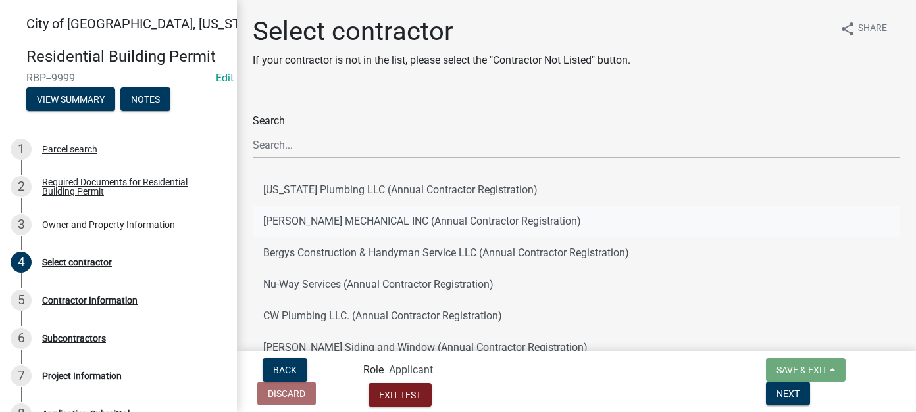
click at [353, 216] on button "[PERSON_NAME] MECHANICAL INC (Annual Contractor Registration)" at bounding box center [576, 222] width 647 height 32
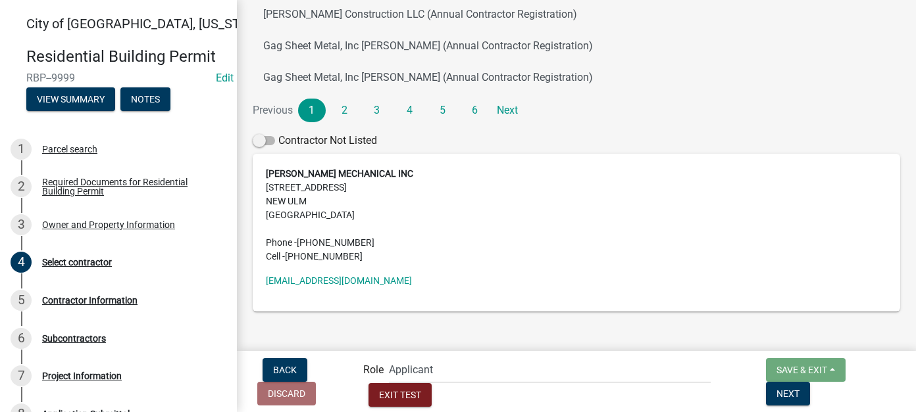
scroll to position [331, 0]
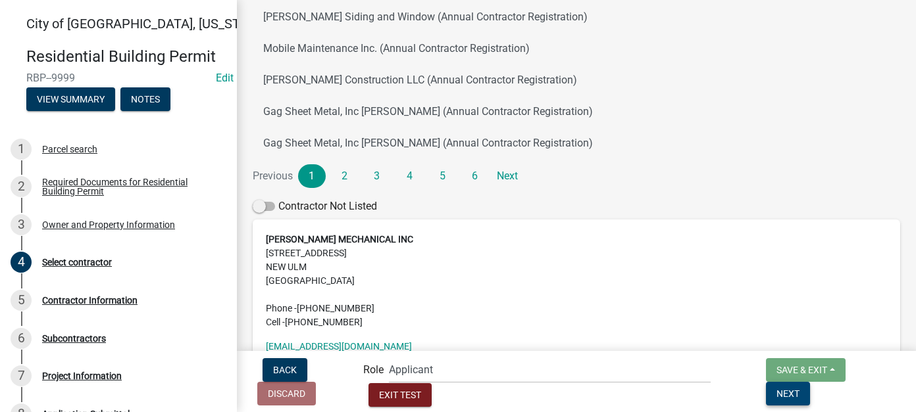
click at [810, 387] on button "Next" at bounding box center [788, 394] width 44 height 24
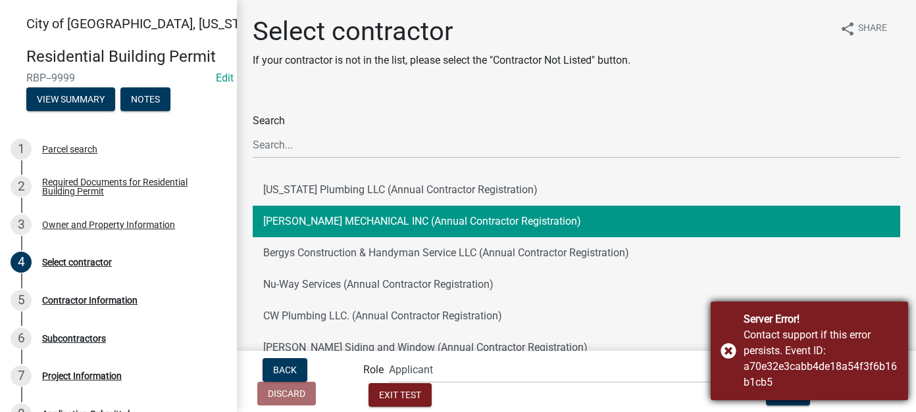
click at [730, 351] on div "Server Error! Contact support if this error persists. Event ID: a70e32e3cabb4de…" at bounding box center [809, 351] width 197 height 99
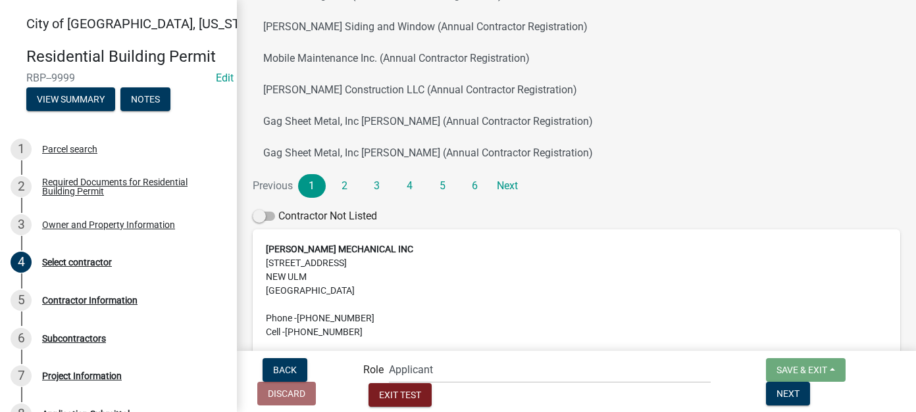
scroll to position [329, 0]
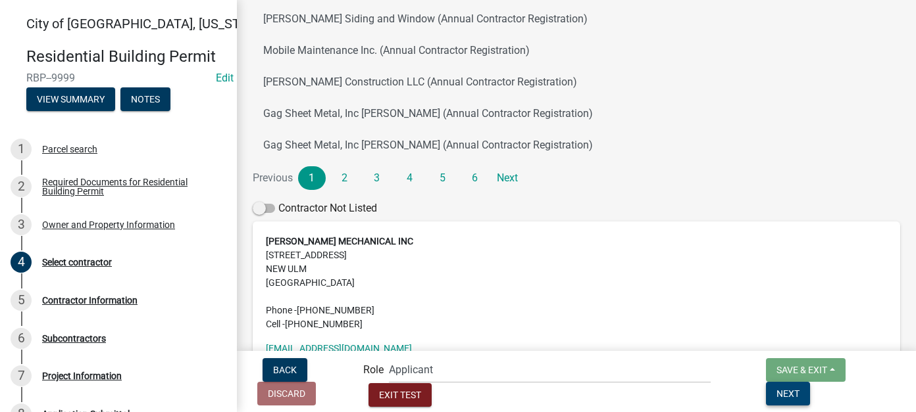
click at [799, 391] on span "Next" at bounding box center [787, 393] width 23 height 11
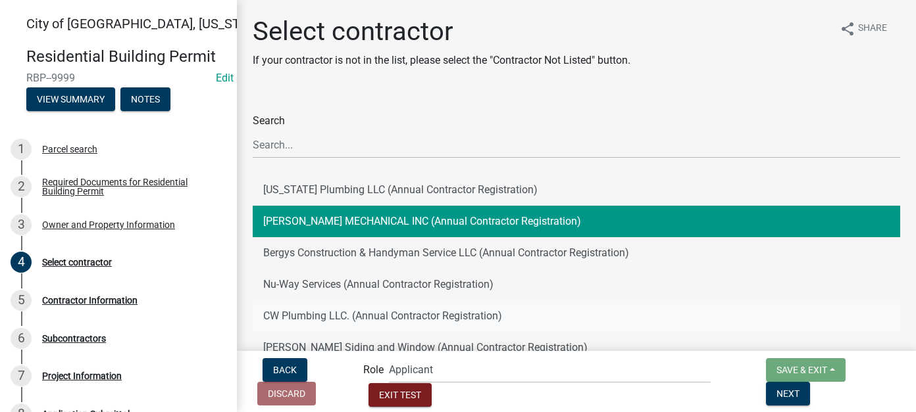
click at [324, 318] on button "CW Plumbing LLC. (Annual Contractor Registration)" at bounding box center [576, 317] width 647 height 32
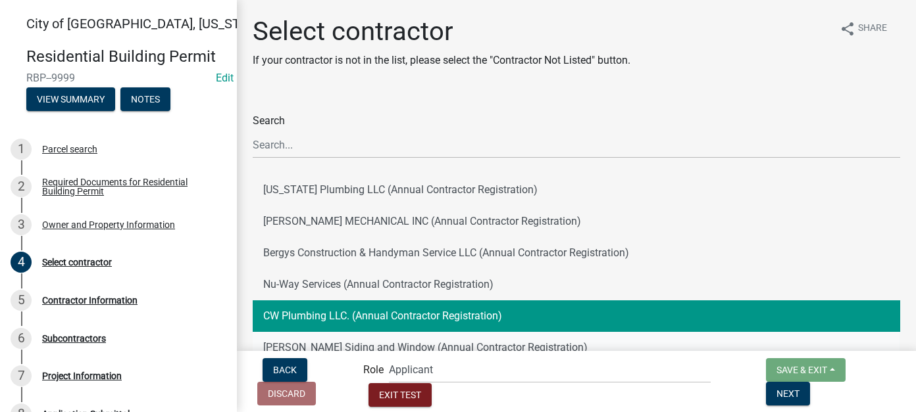
click at [358, 343] on button "[PERSON_NAME] Siding and Window (Annual Contractor Registration)" at bounding box center [576, 348] width 647 height 32
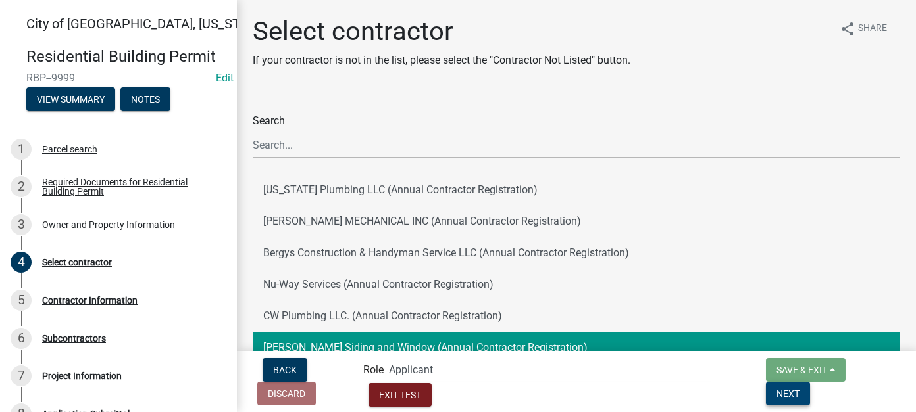
click at [810, 385] on button "Next" at bounding box center [788, 394] width 44 height 24
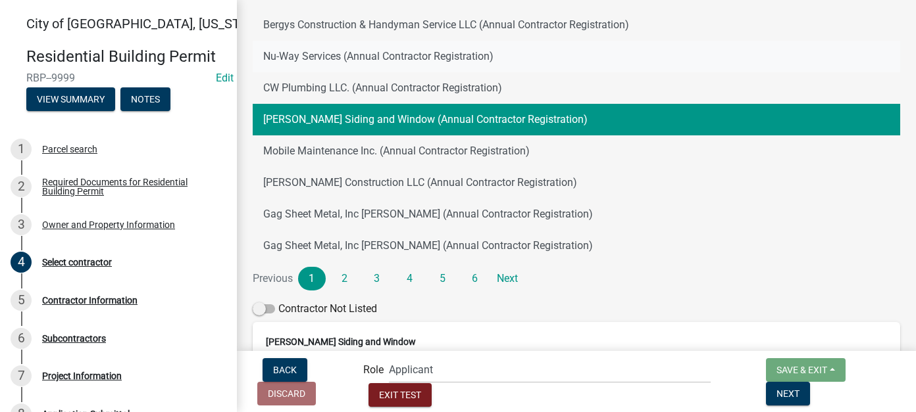
scroll to position [186, 0]
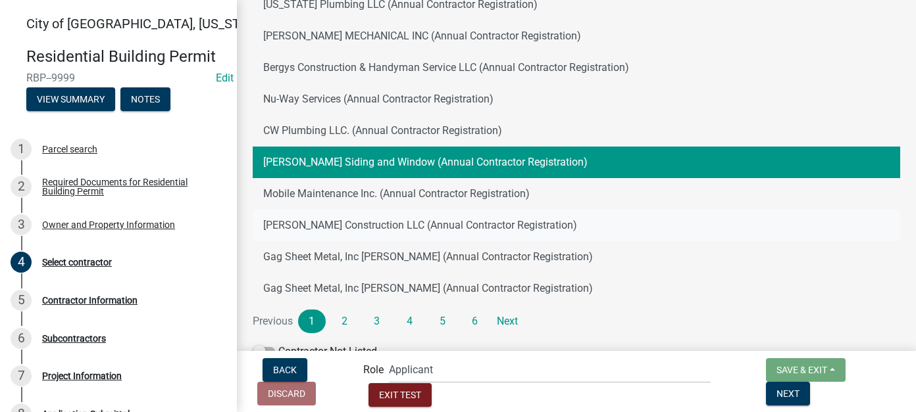
click at [326, 226] on button "[PERSON_NAME] Construction LLC (Annual Contractor Registration)" at bounding box center [576, 226] width 647 height 32
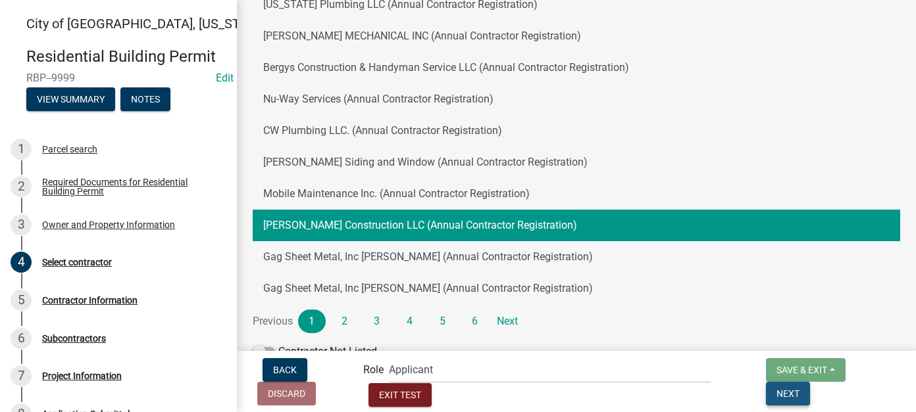
drag, startPoint x: 862, startPoint y: 394, endPoint x: 851, endPoint y: 386, distance: 13.7
click at [799, 393] on span "Next" at bounding box center [787, 393] width 23 height 11
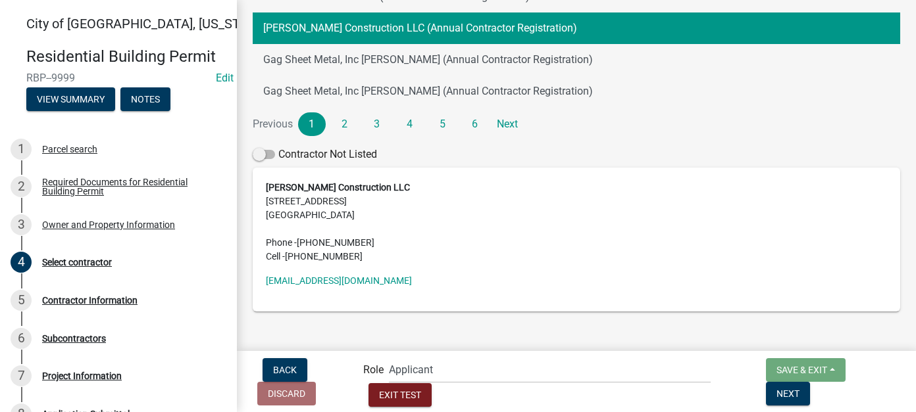
scroll to position [251, 0]
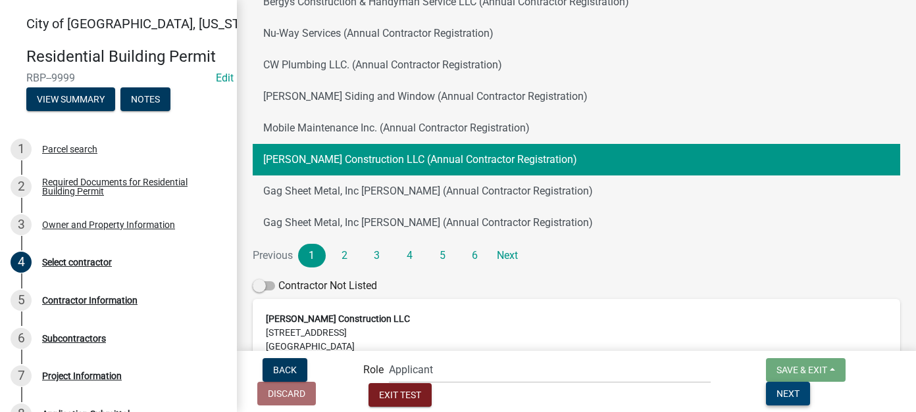
click at [799, 398] on span "Next" at bounding box center [787, 393] width 23 height 11
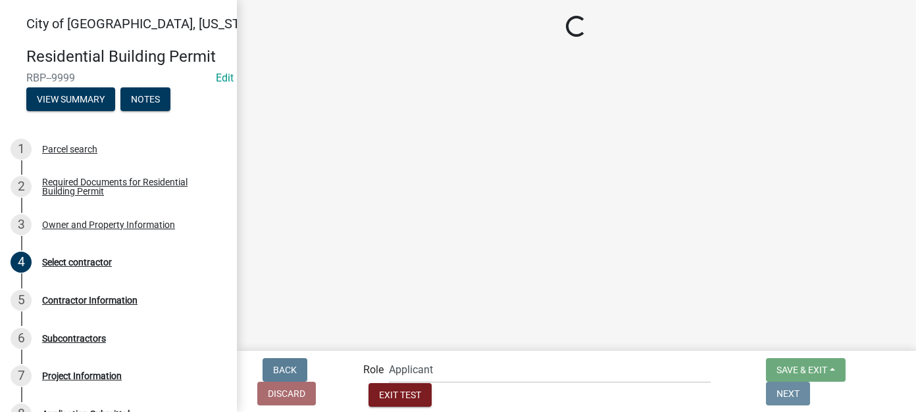
scroll to position [0, 0]
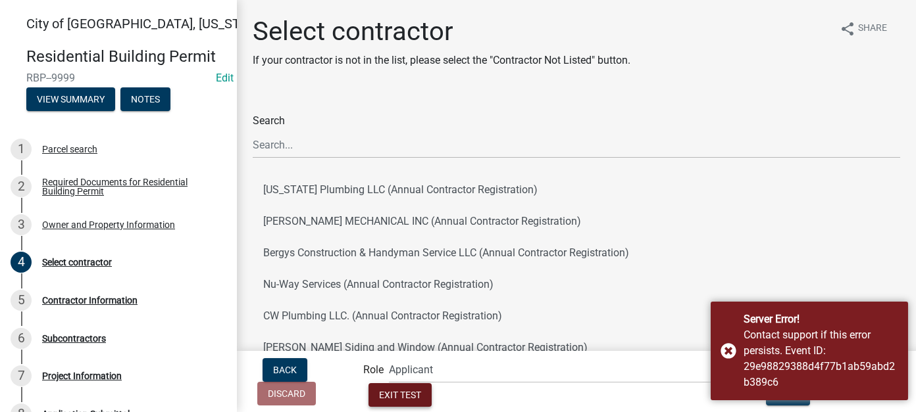
click at [421, 395] on span "Exit Test" at bounding box center [400, 395] width 42 height 11
